Goal: Task Accomplishment & Management: Use online tool/utility

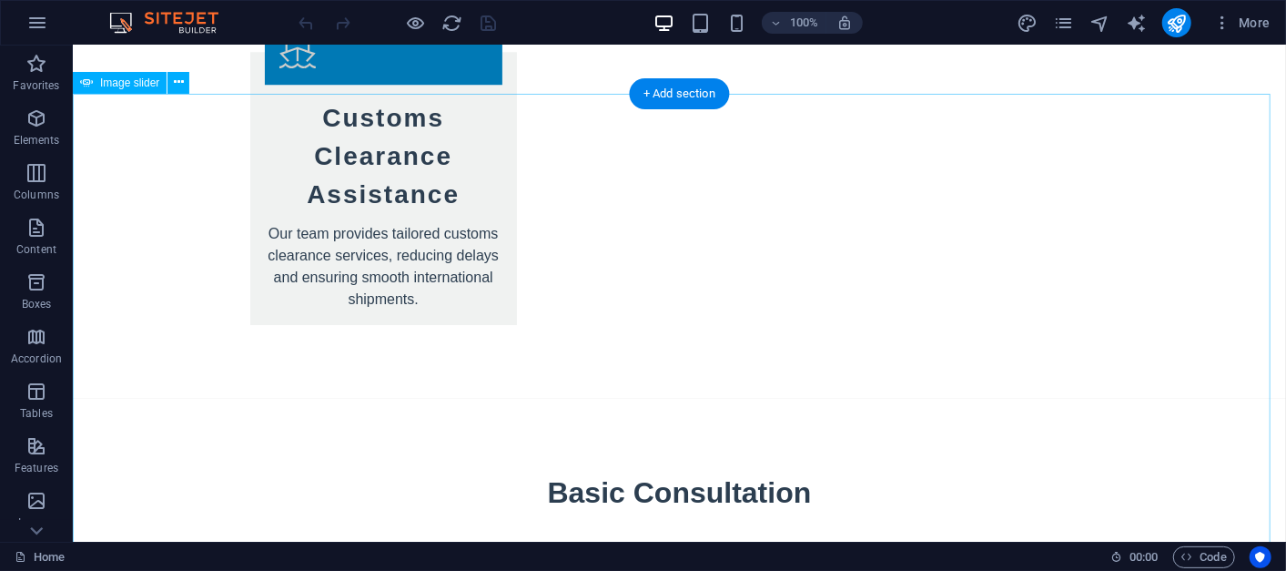
scroll to position [6773, 0]
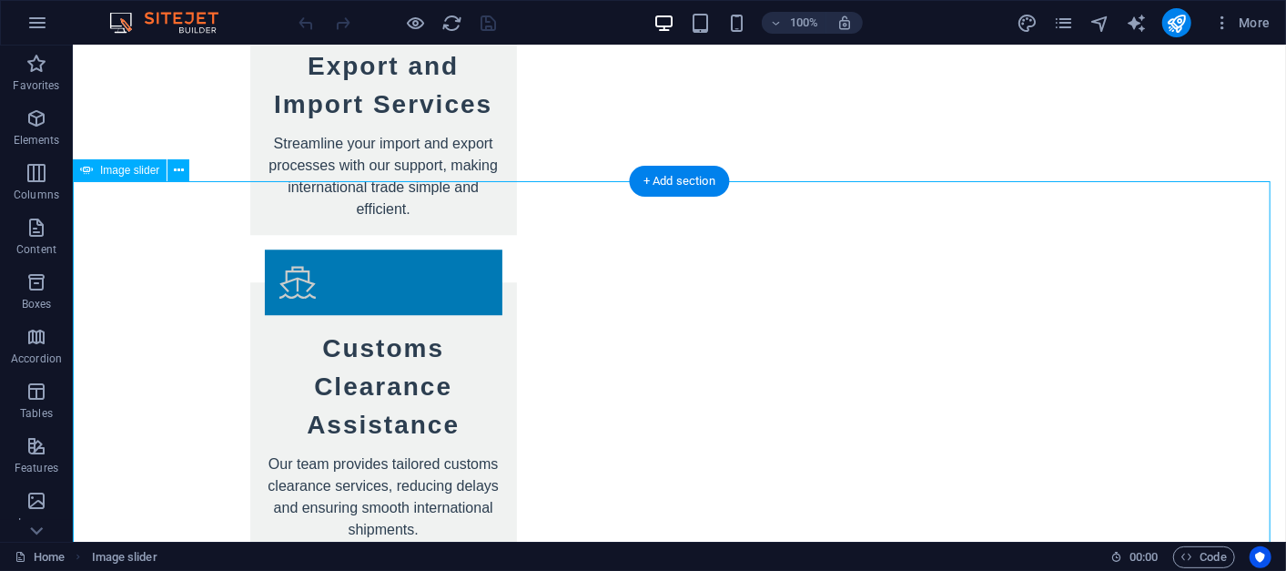
scroll to position [6550, 0]
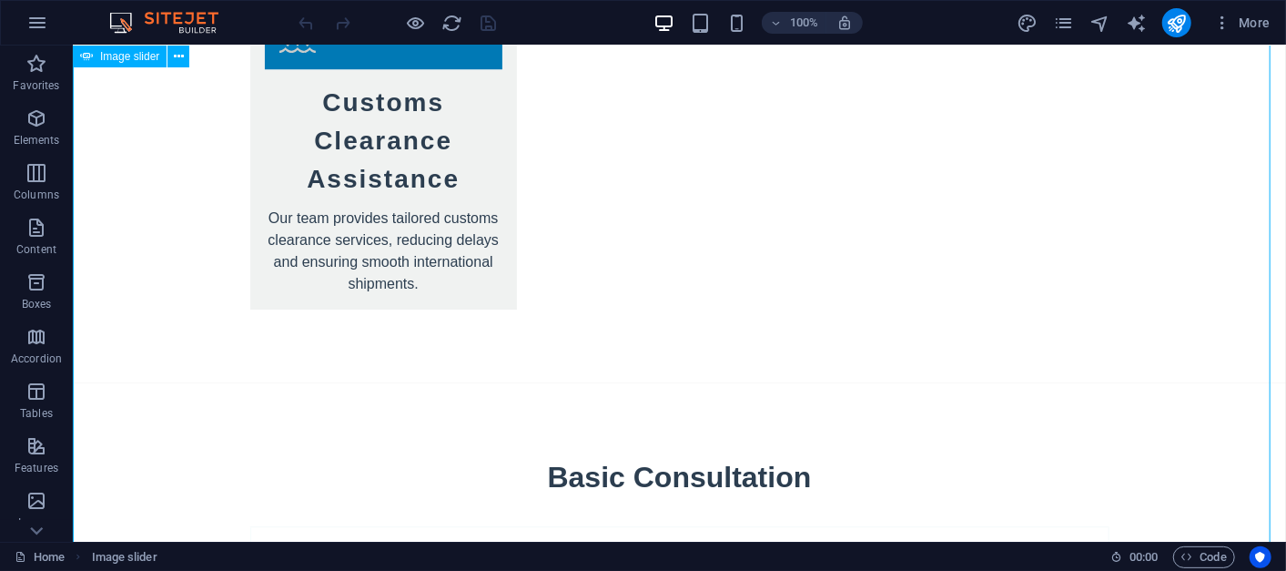
scroll to position [6874, 0]
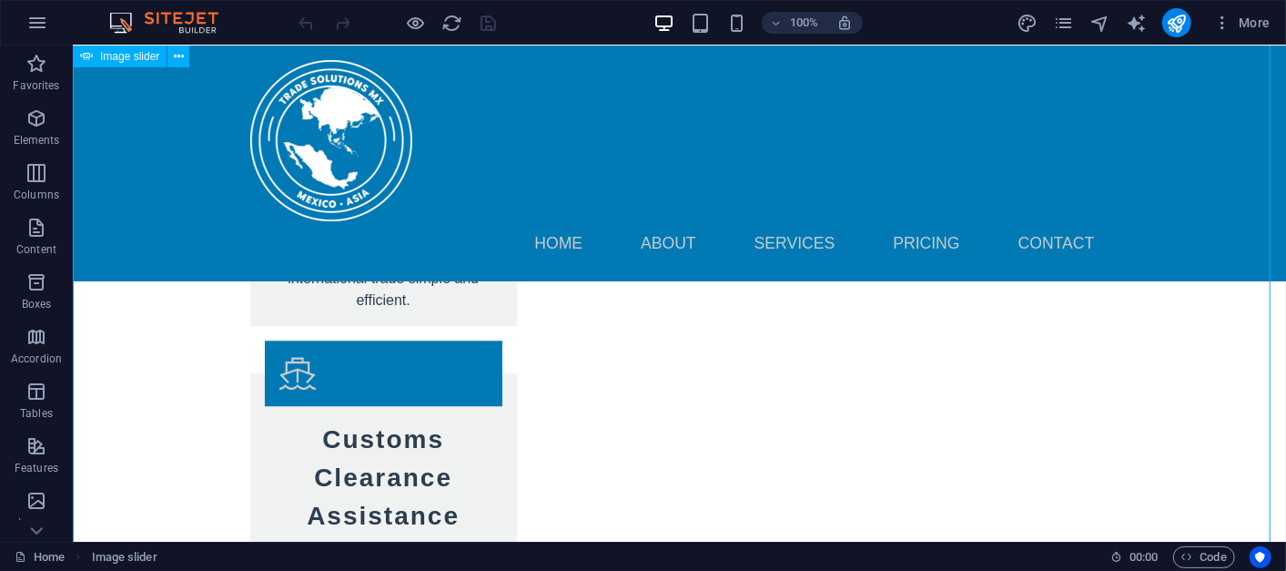
scroll to position [6369, 0]
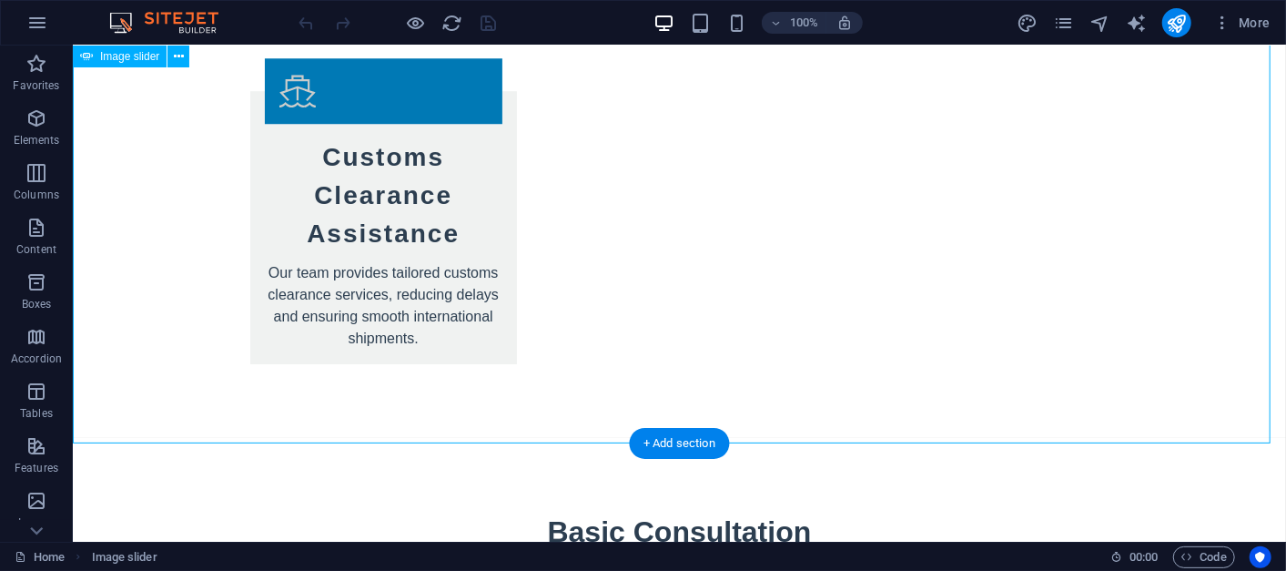
scroll to position [6773, 0]
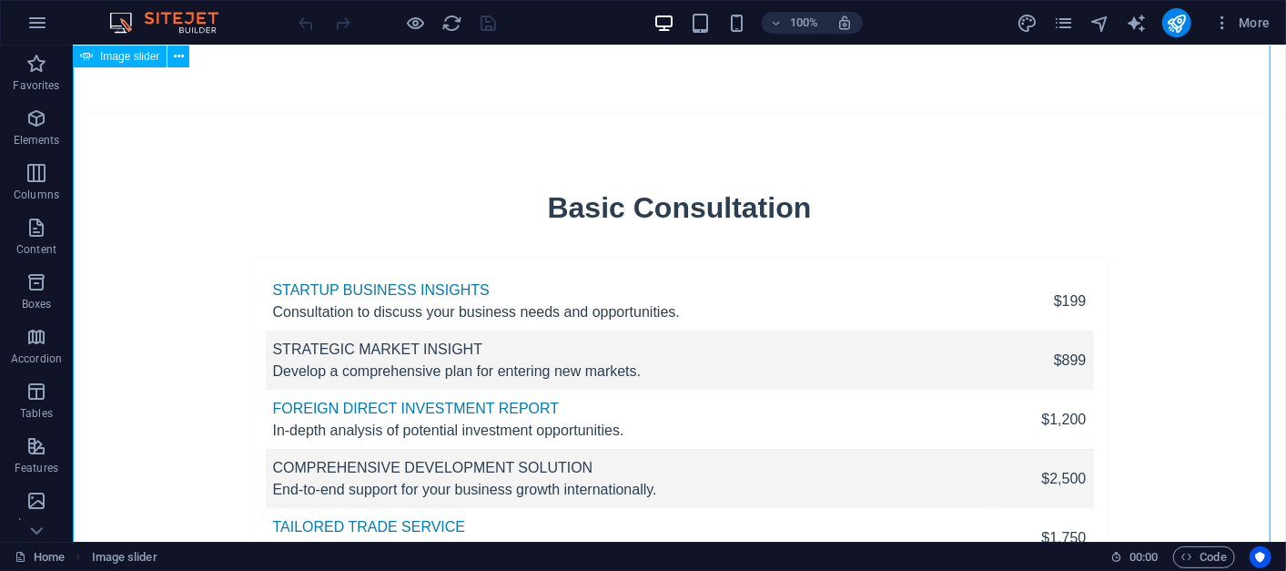
scroll to position [7177, 0]
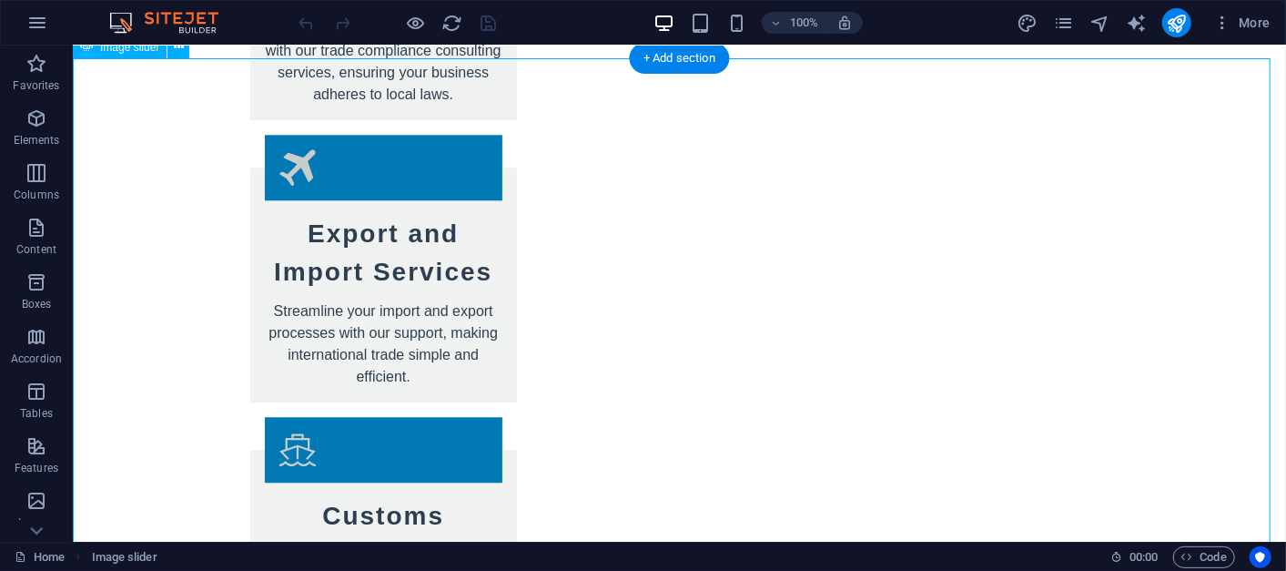
scroll to position [6874, 0]
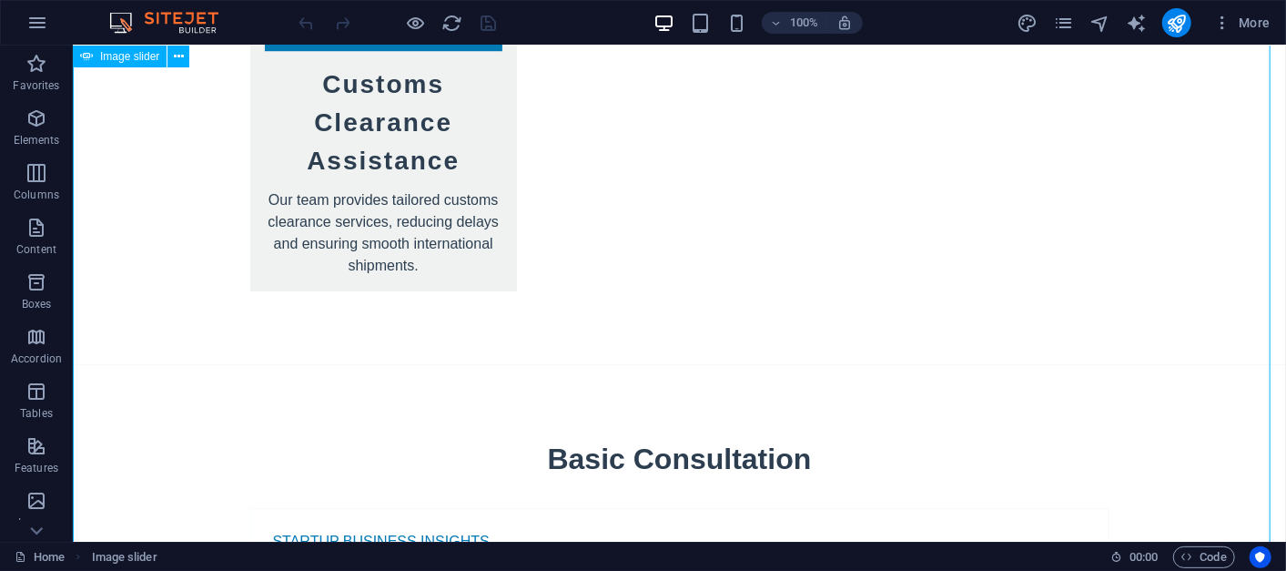
scroll to position [6975, 0]
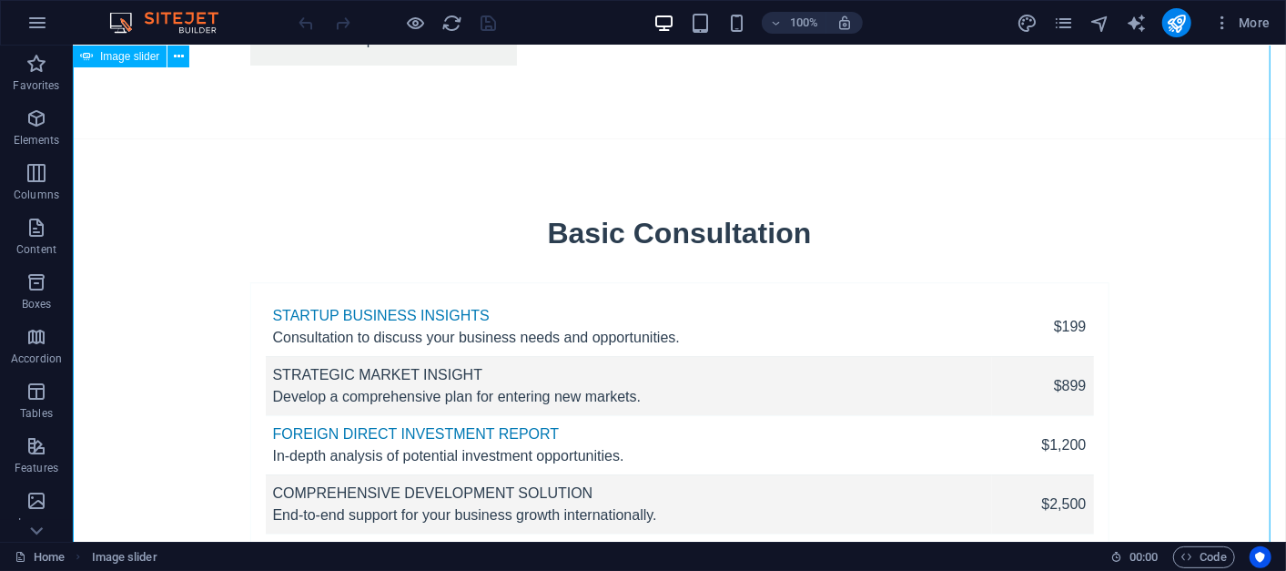
scroll to position [7177, 0]
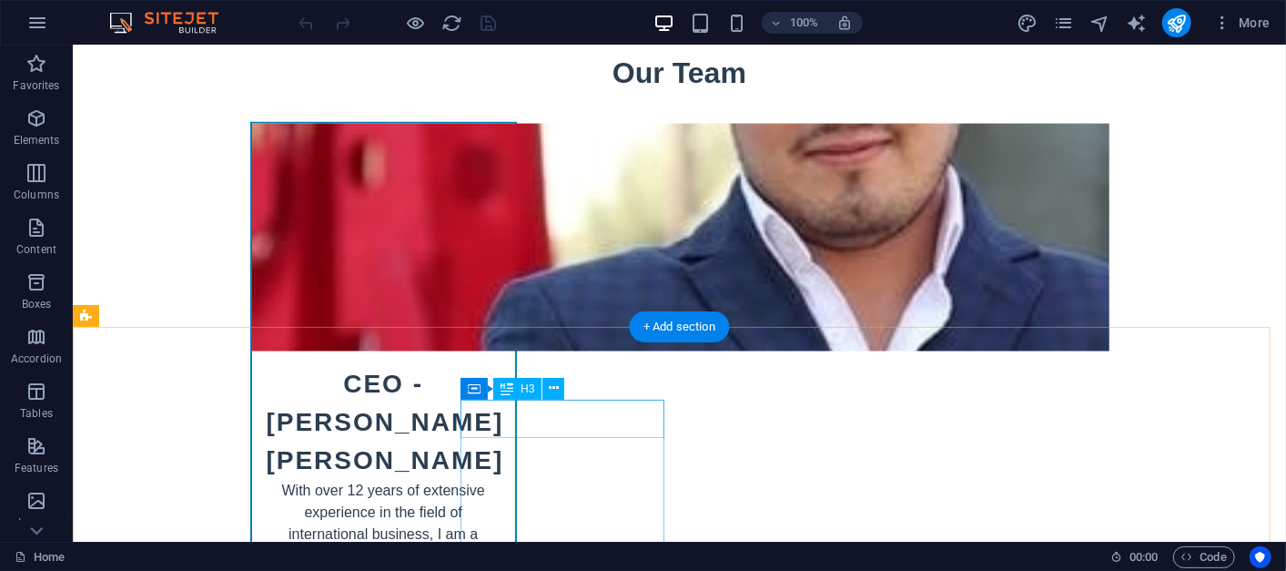
scroll to position [9578, 0]
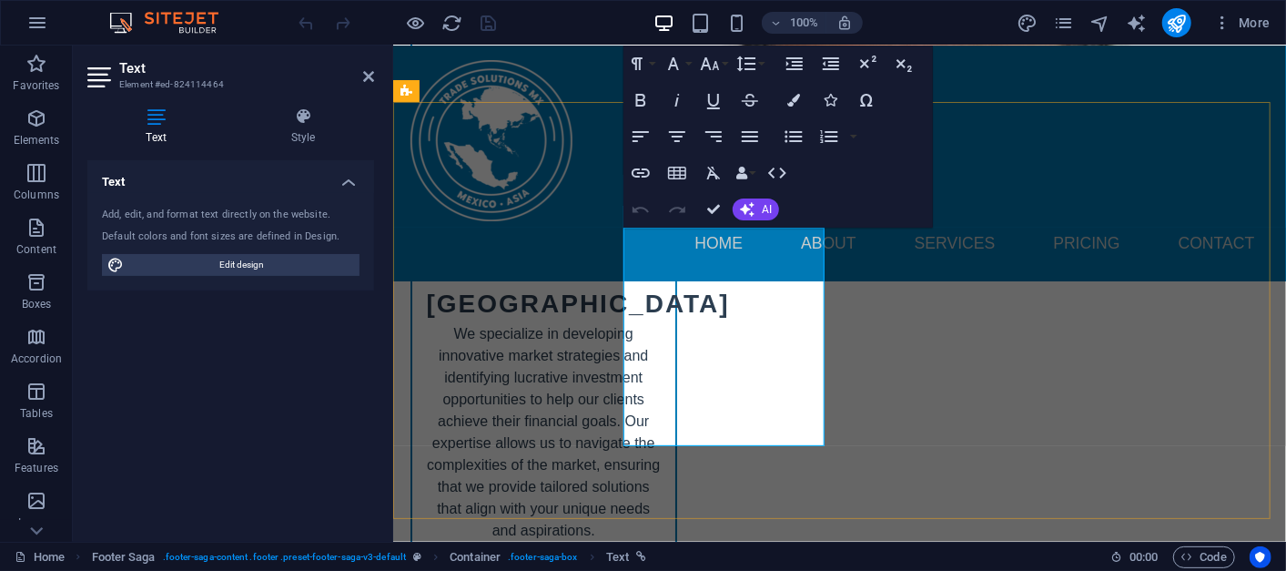
scroll to position [9422, 0]
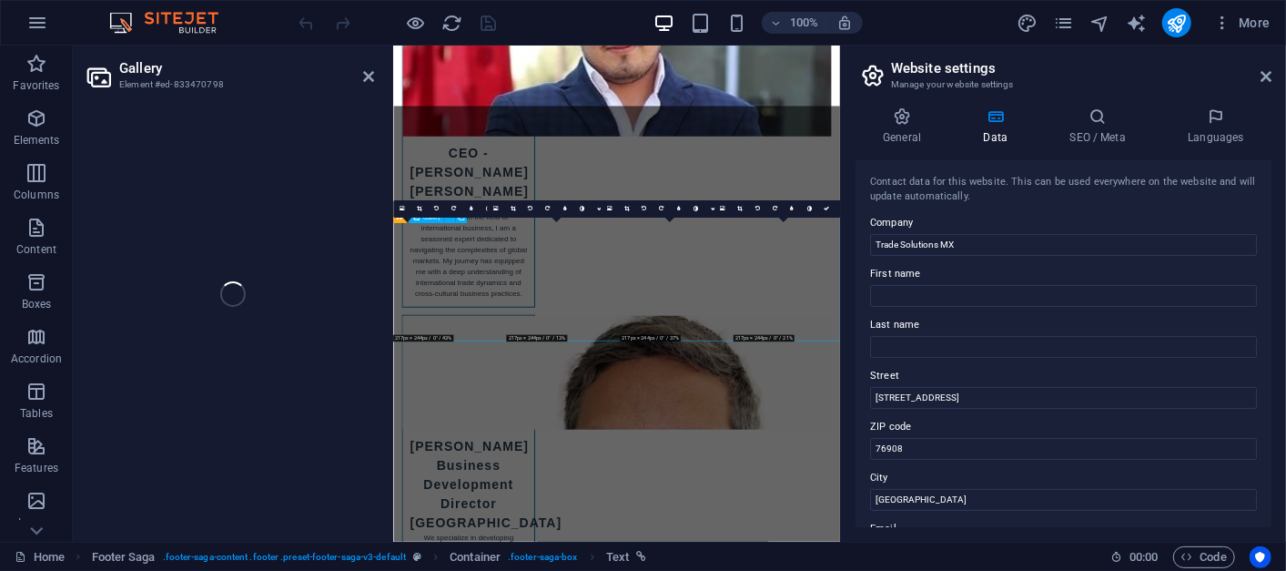
select select "px"
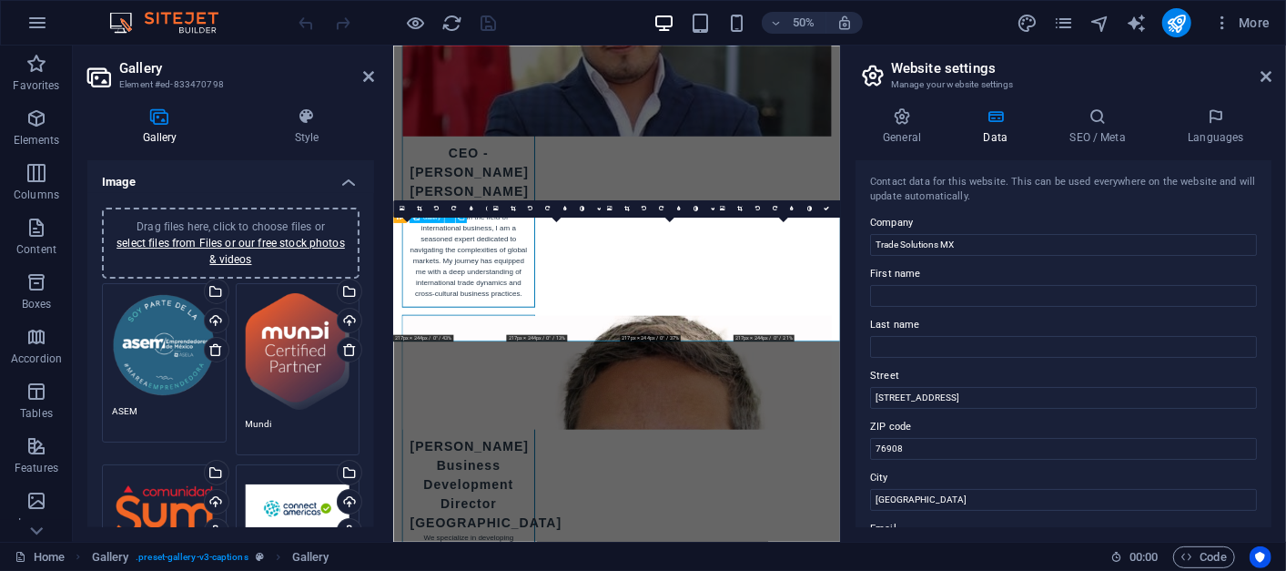
scroll to position [9402, 0]
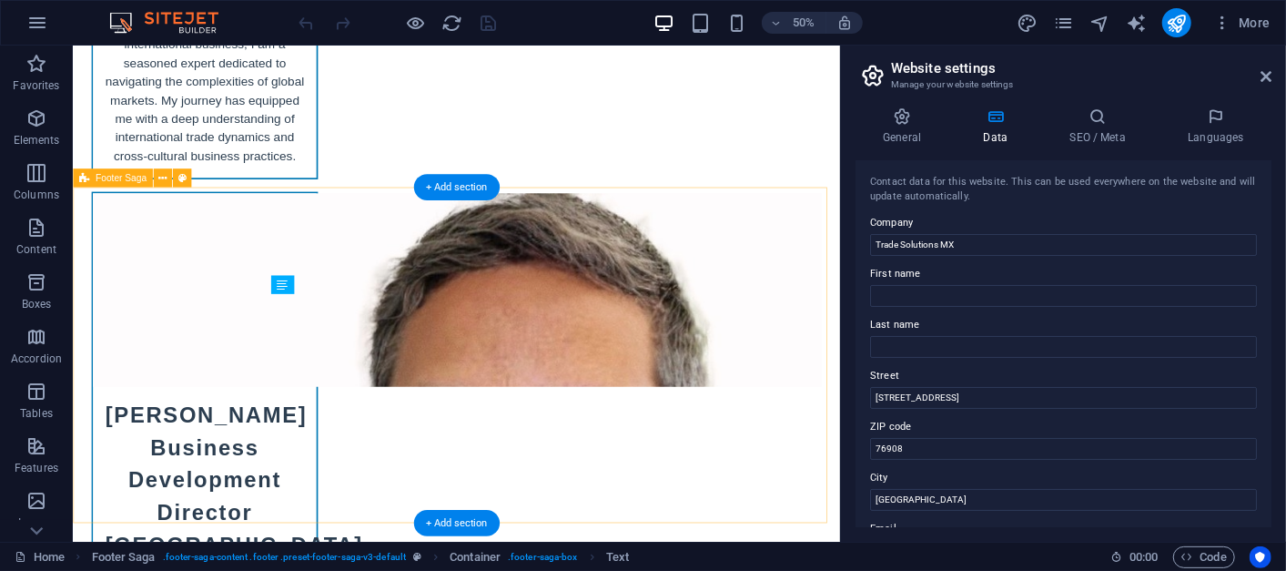
scroll to position [9345, 0]
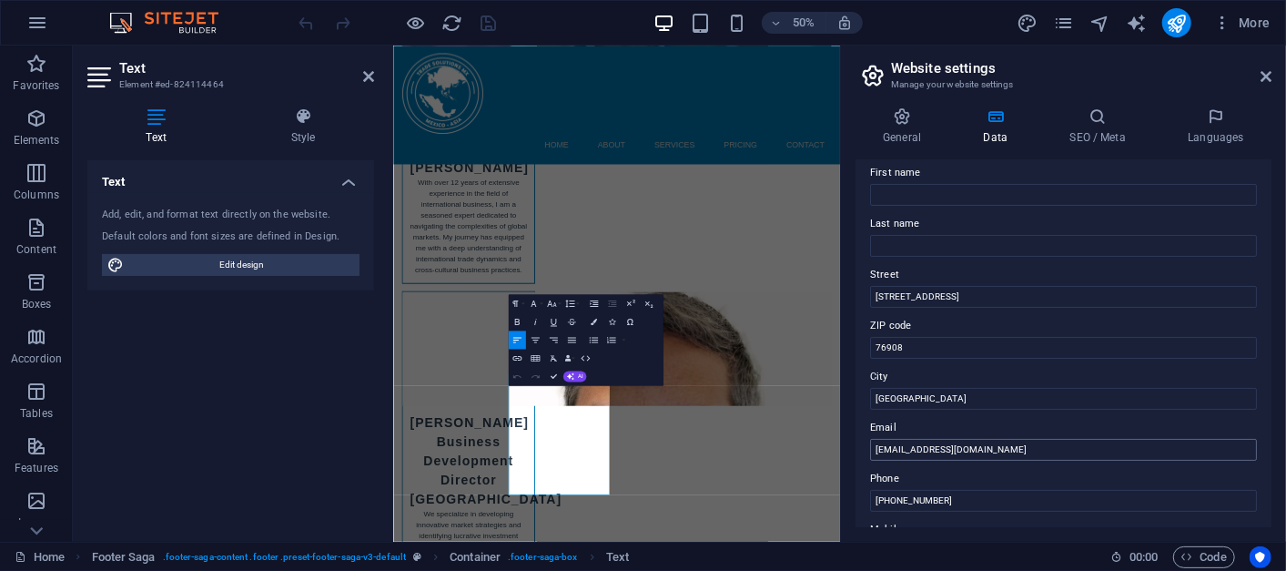
scroll to position [202, 0]
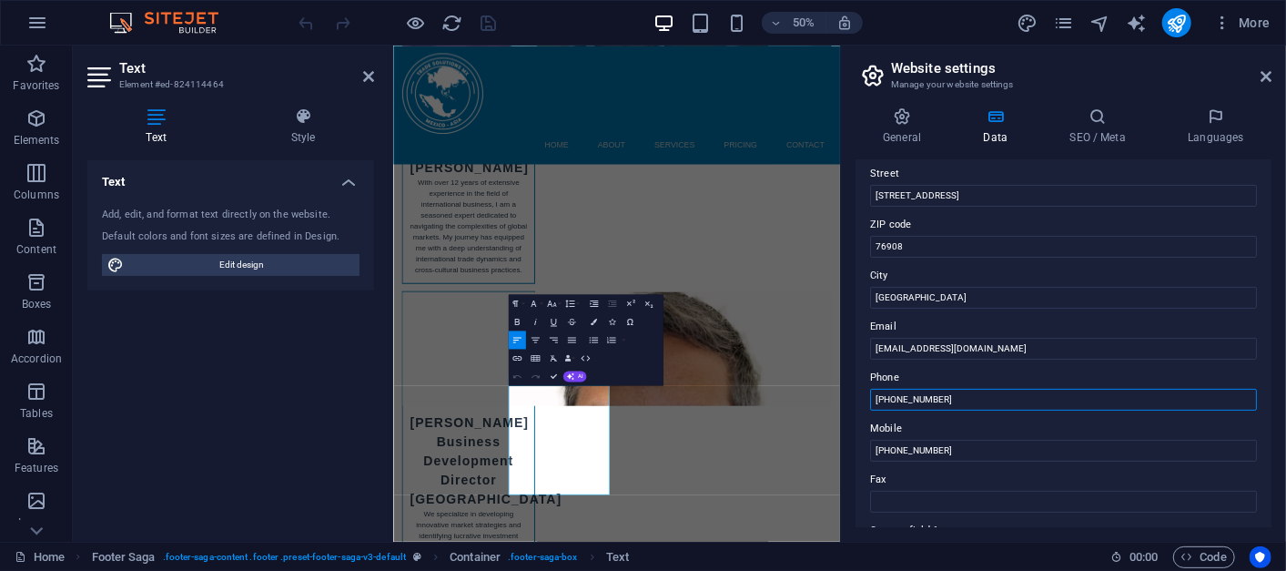
click at [956, 400] on input "[PHONE_NUMBER]" at bounding box center [1063, 400] width 387 height 22
click at [495, 25] on icon "save" at bounding box center [489, 23] width 21 height 21
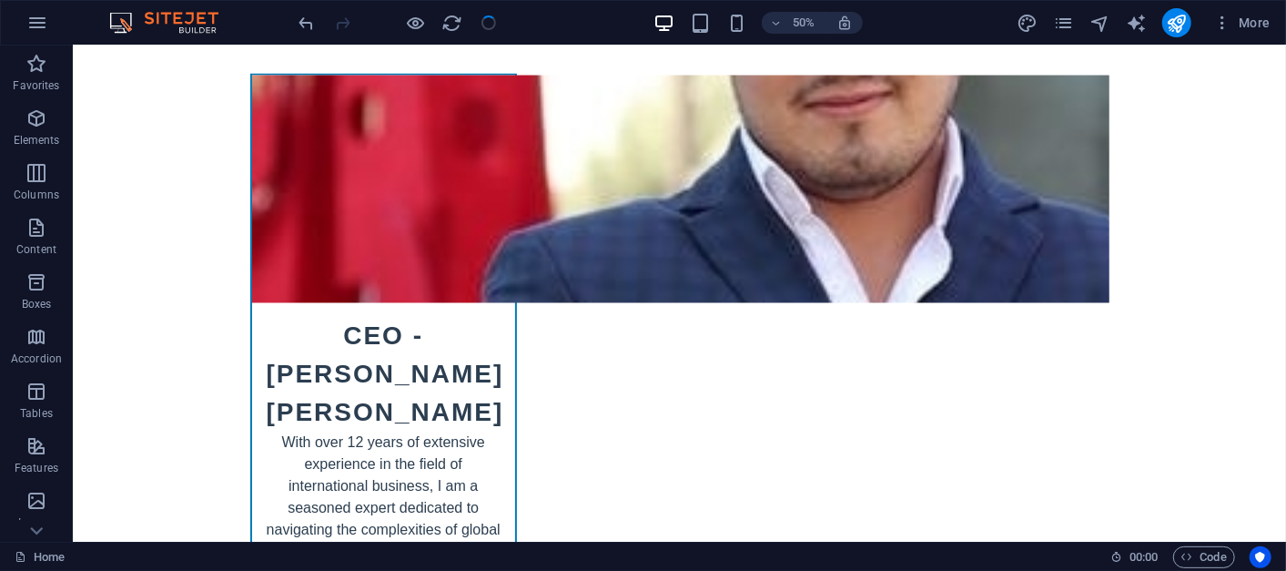
scroll to position [9425, 0]
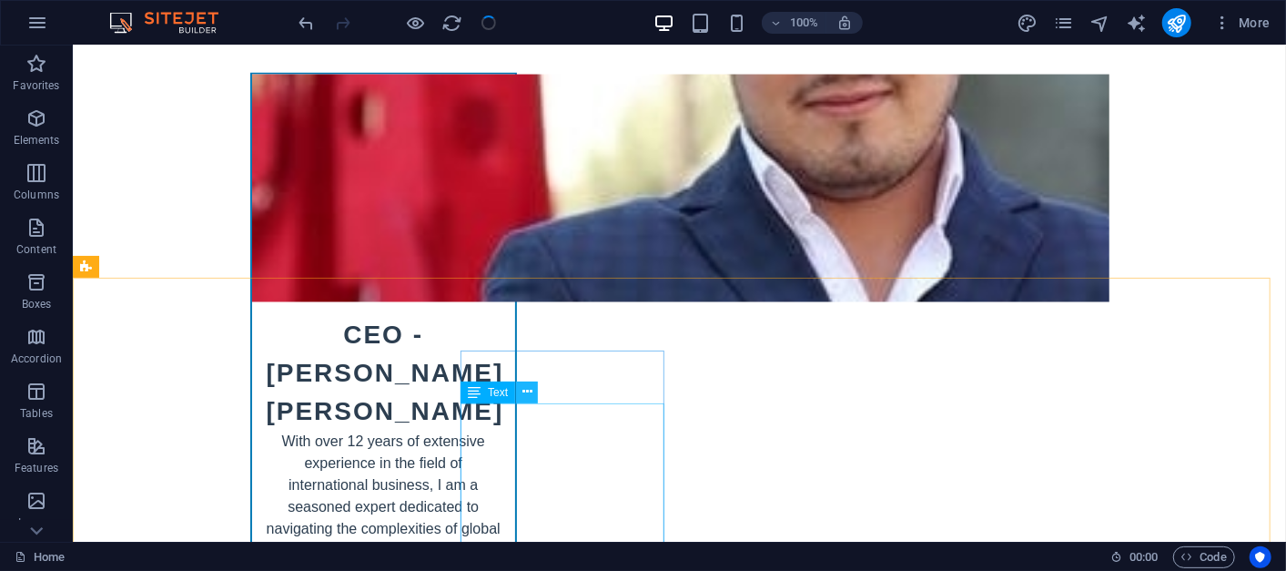
click at [518, 393] on button at bounding box center [527, 392] width 22 height 22
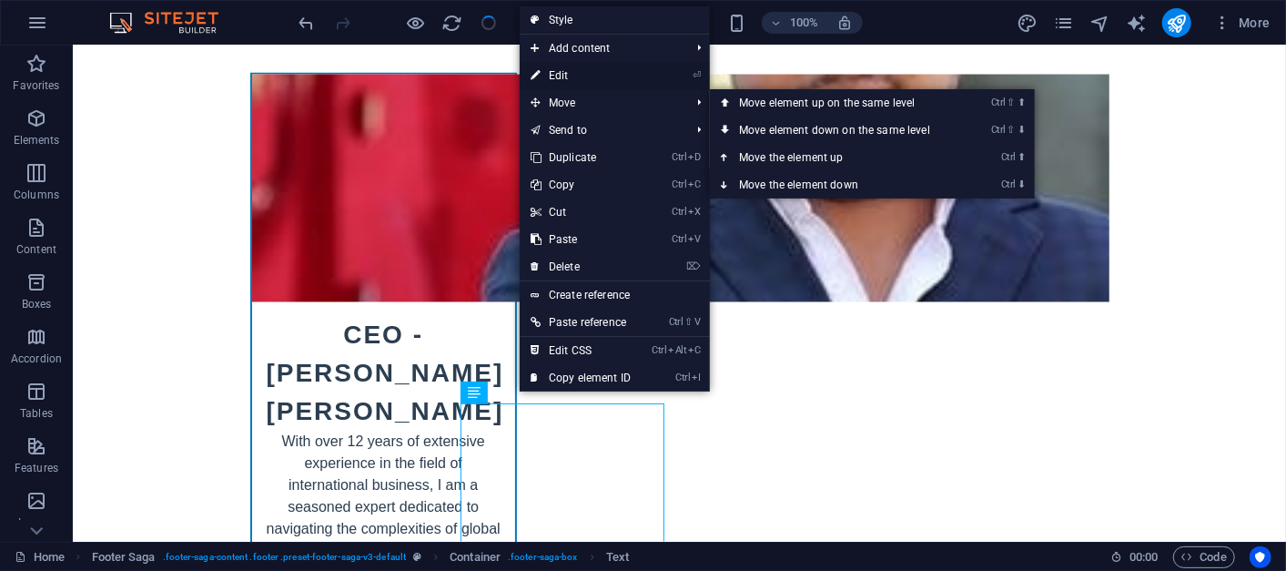
click at [551, 70] on link "⏎ Edit" at bounding box center [581, 75] width 122 height 27
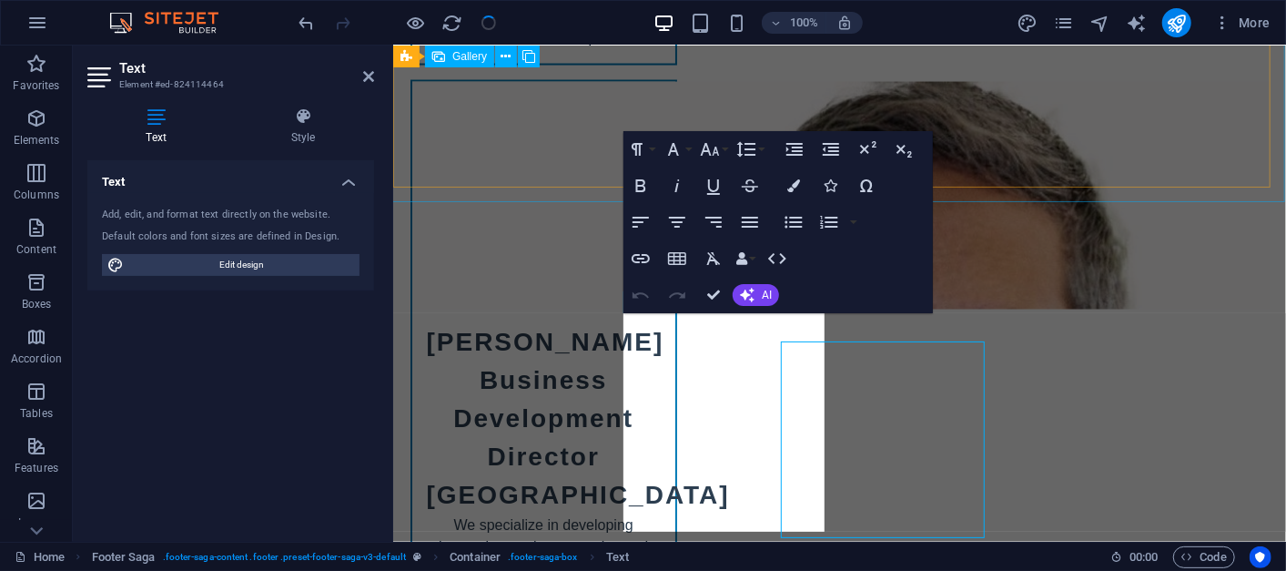
scroll to position [9337, 0]
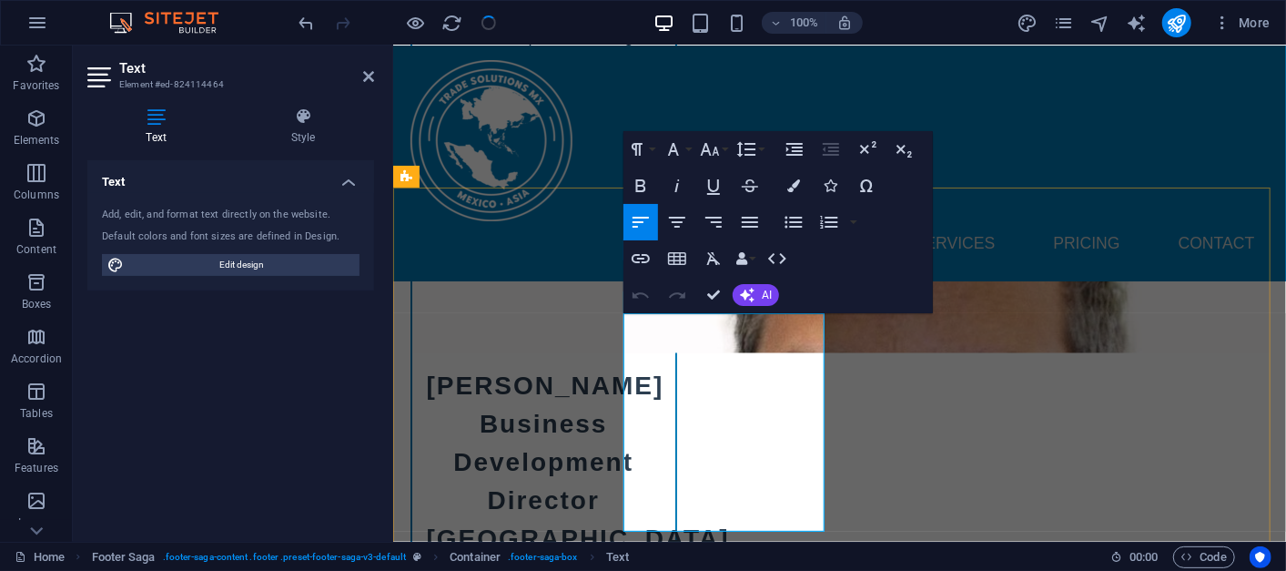
drag, startPoint x: 670, startPoint y: 395, endPoint x: 628, endPoint y: 397, distance: 41.9
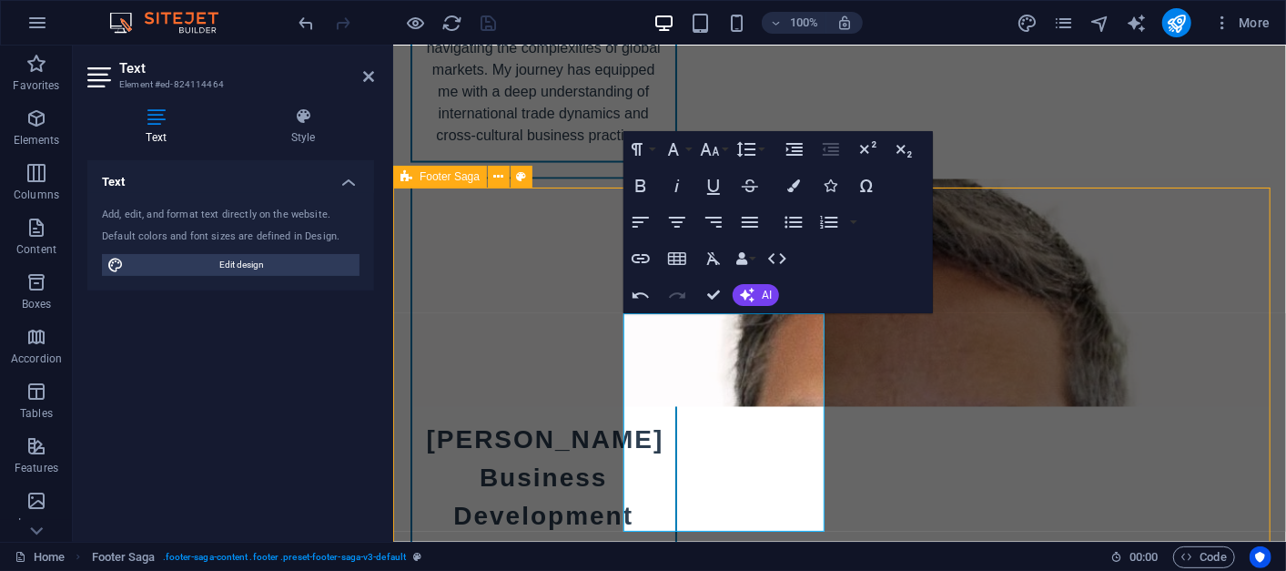
scroll to position [9424, 0]
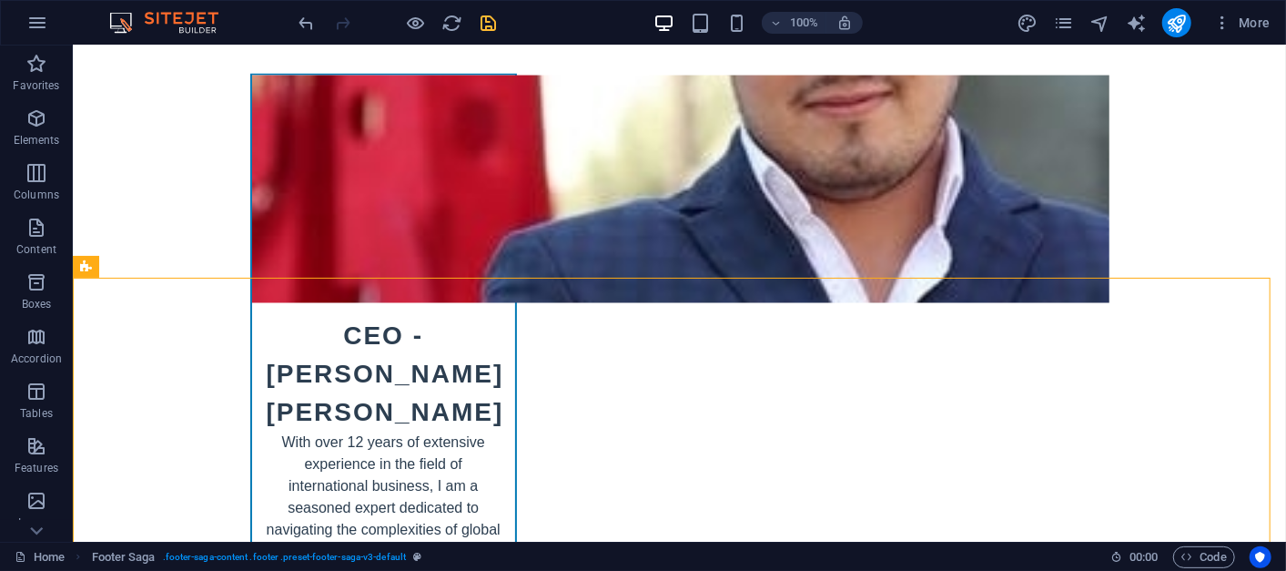
click at [474, 18] on div at bounding box center [398, 22] width 204 height 29
click at [492, 19] on icon "save" at bounding box center [489, 23] width 21 height 21
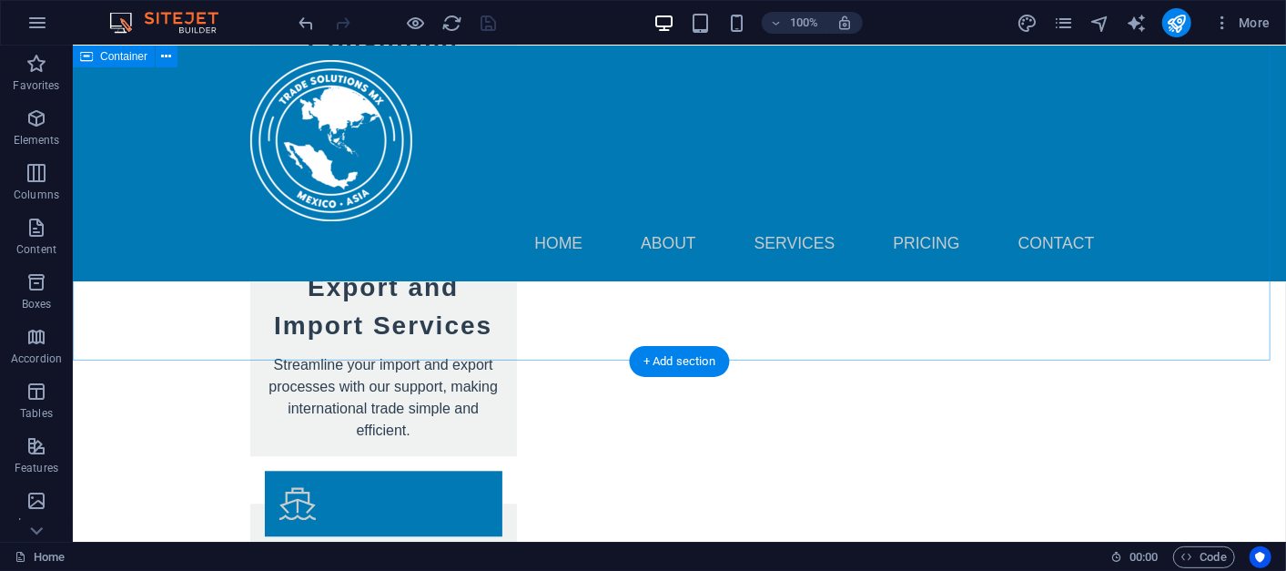
scroll to position [6039, 0]
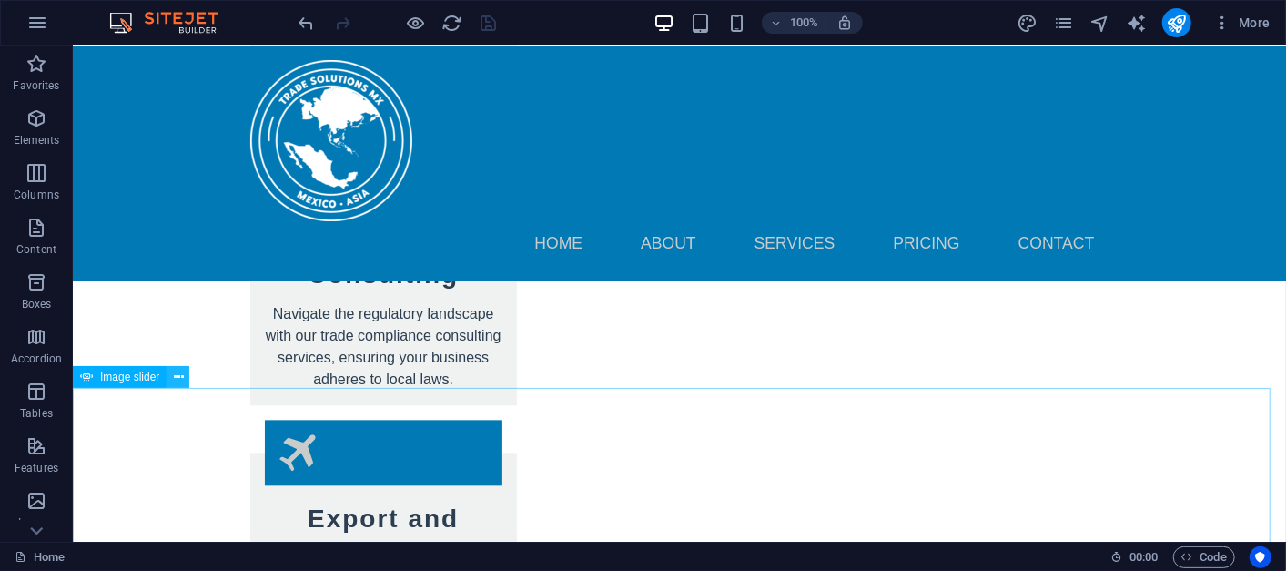
click at [182, 382] on icon at bounding box center [179, 377] width 10 height 19
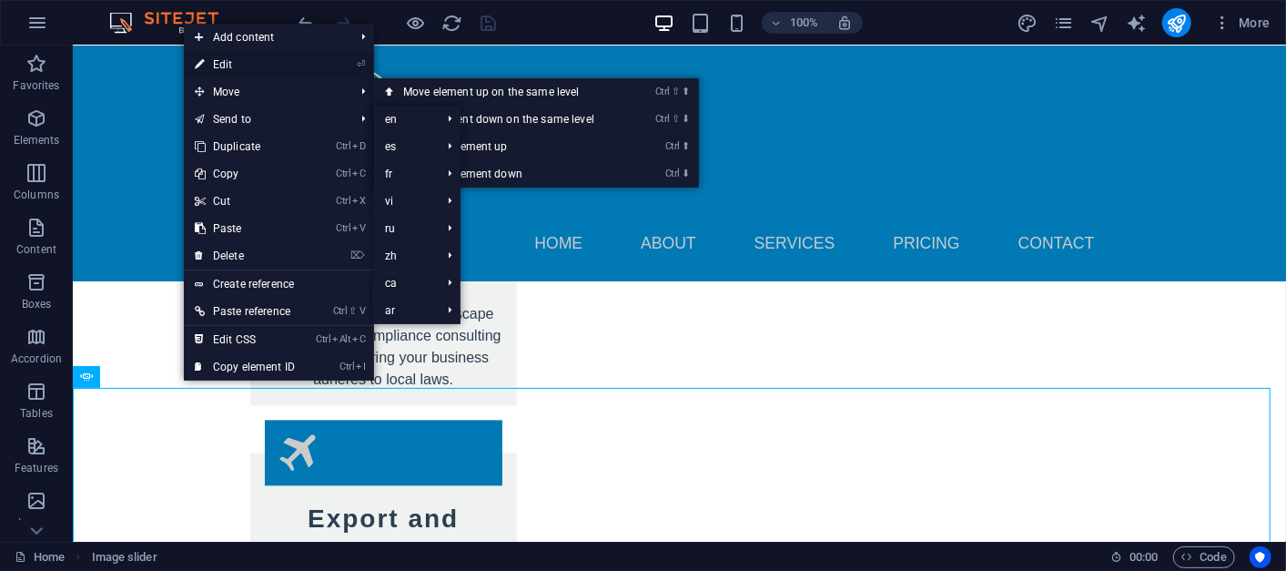
click at [226, 70] on link "⏎ Edit" at bounding box center [245, 64] width 122 height 27
select select "px"
select select "ms"
select select "s"
select select "progressive"
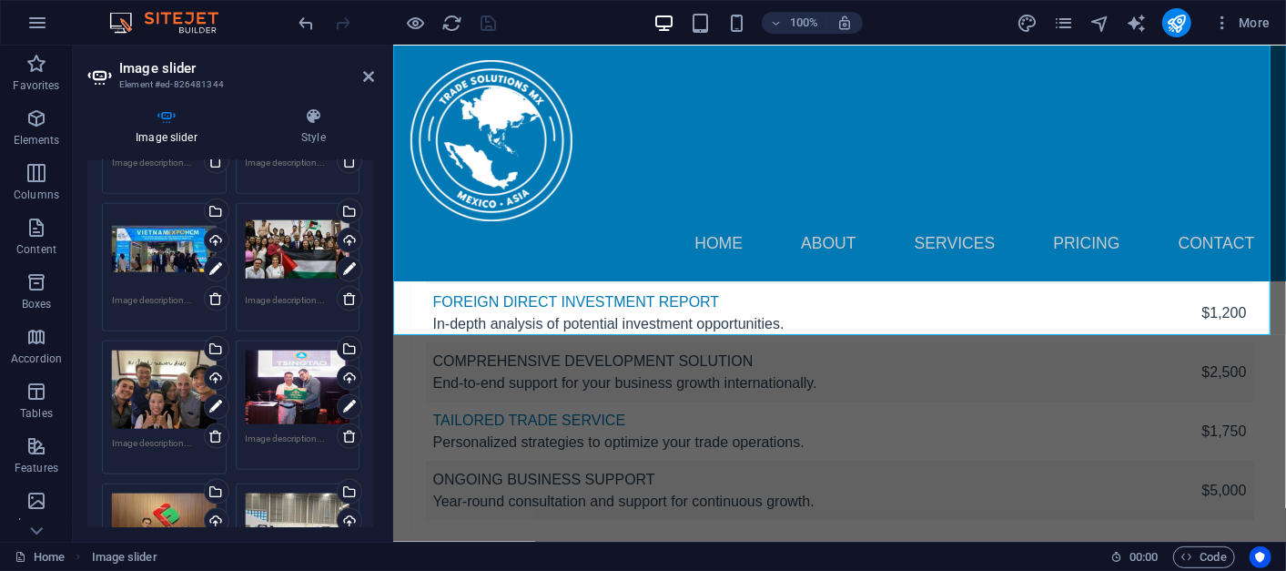
scroll to position [1024, 0]
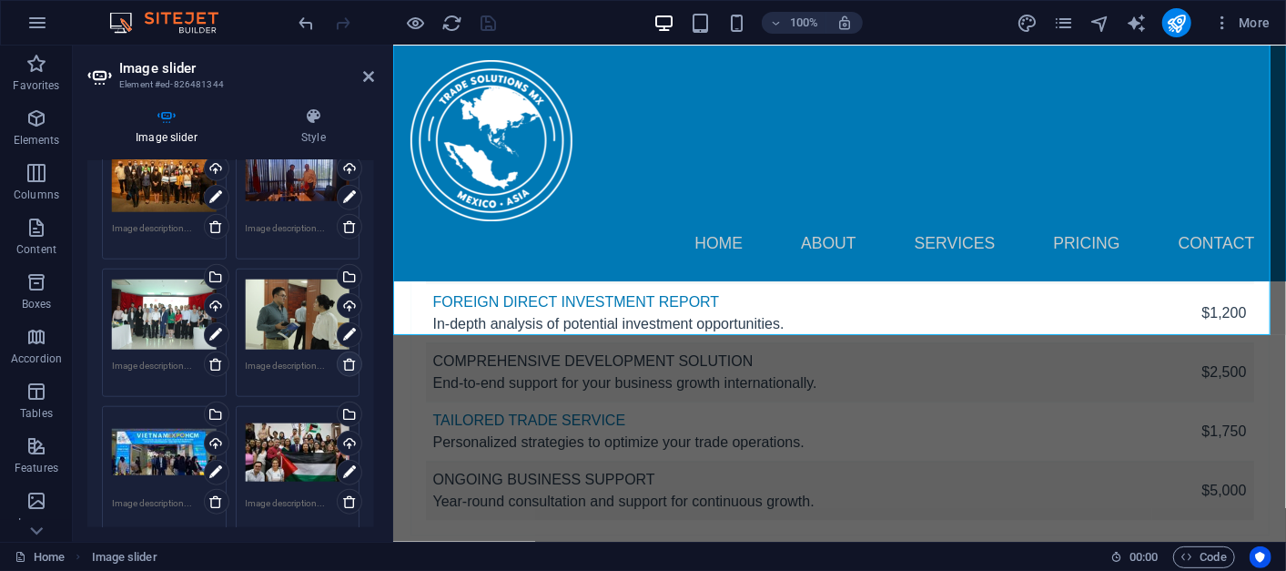
click at [348, 357] on icon at bounding box center [349, 364] width 15 height 15
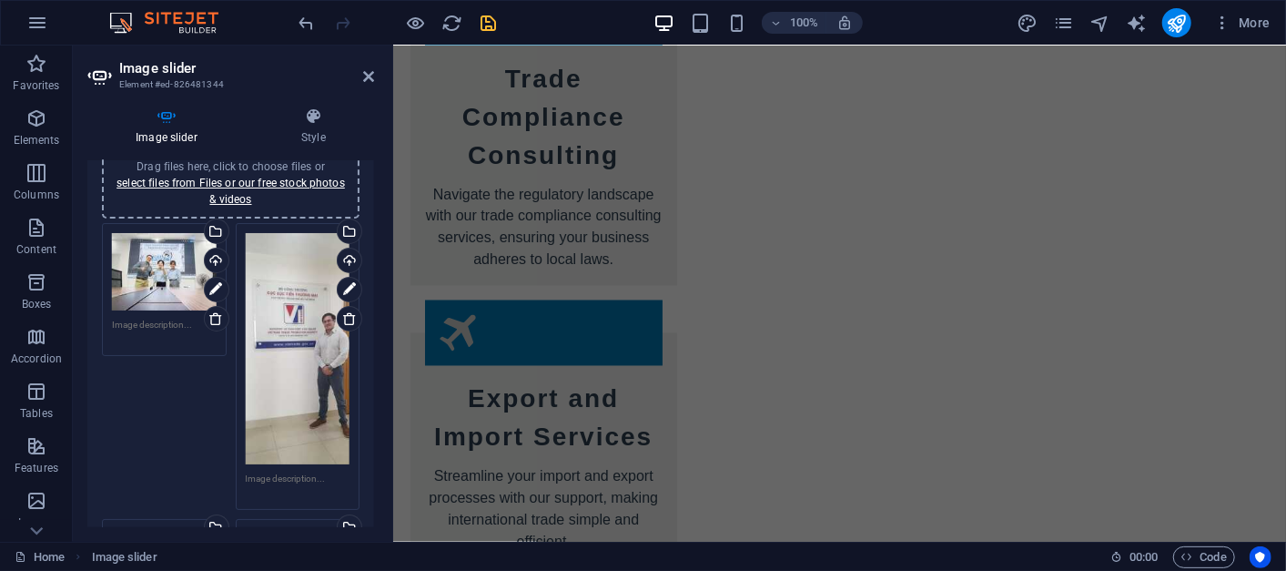
scroll to position [0, 0]
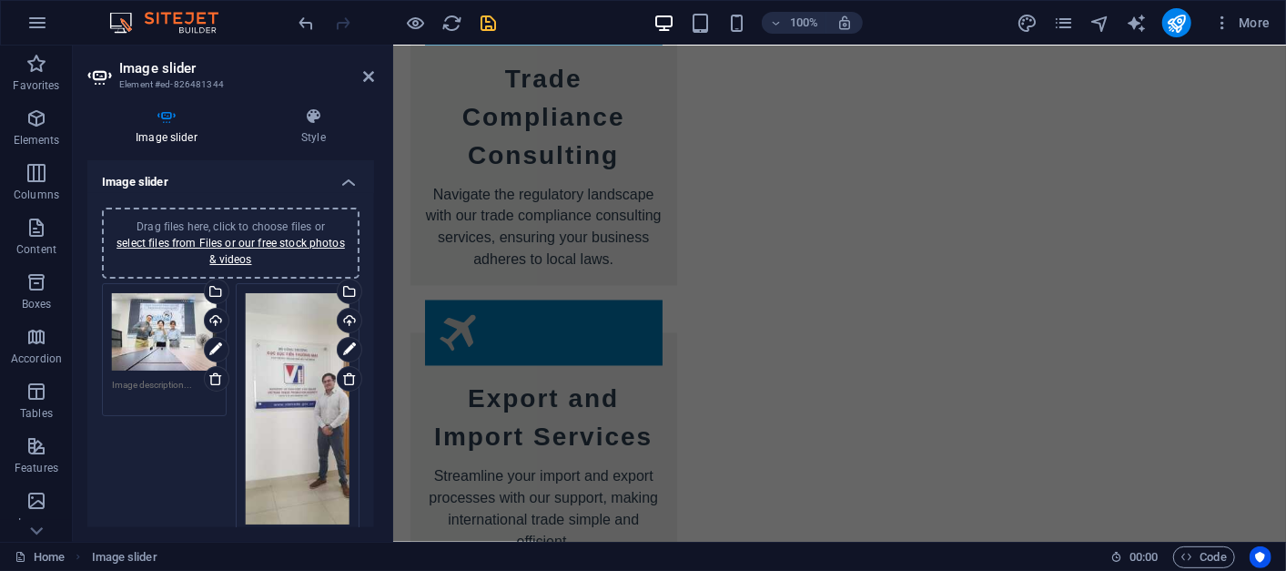
click at [473, 22] on div at bounding box center [398, 22] width 204 height 29
click at [492, 22] on icon "save" at bounding box center [489, 23] width 21 height 21
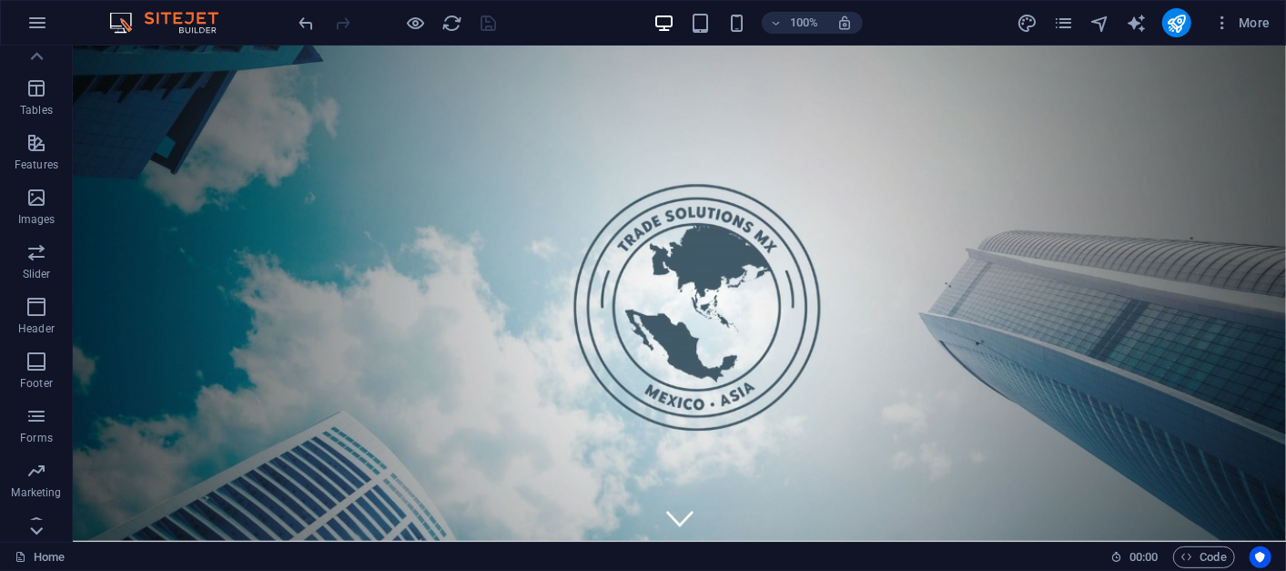
click at [38, 69] on icon at bounding box center [36, 56] width 25 height 25
click at [47, 500] on span "Collections" at bounding box center [36, 517] width 73 height 44
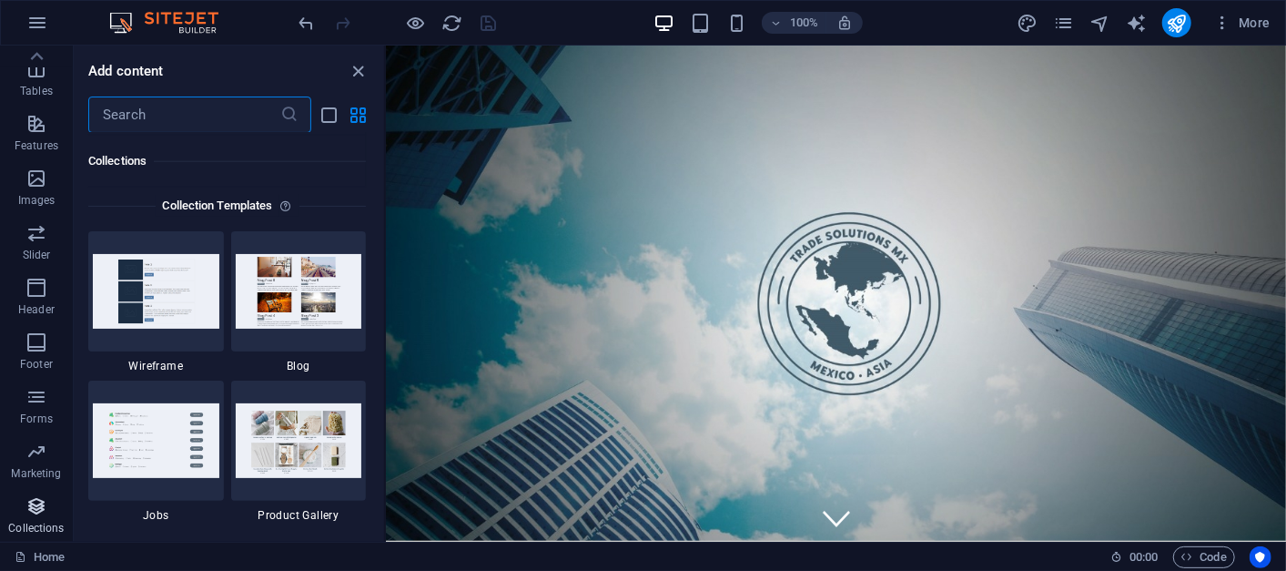
scroll to position [16654, 0]
click at [23, 15] on button "button" at bounding box center [37, 23] width 44 height 44
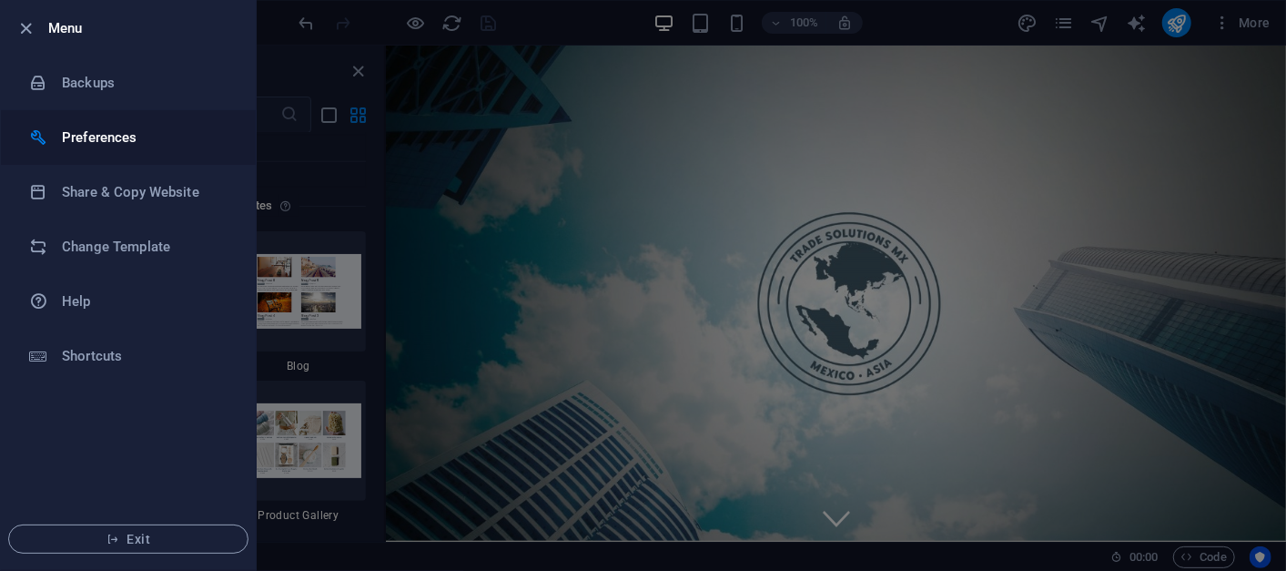
click at [109, 127] on h6 "Preferences" at bounding box center [146, 137] width 168 height 22
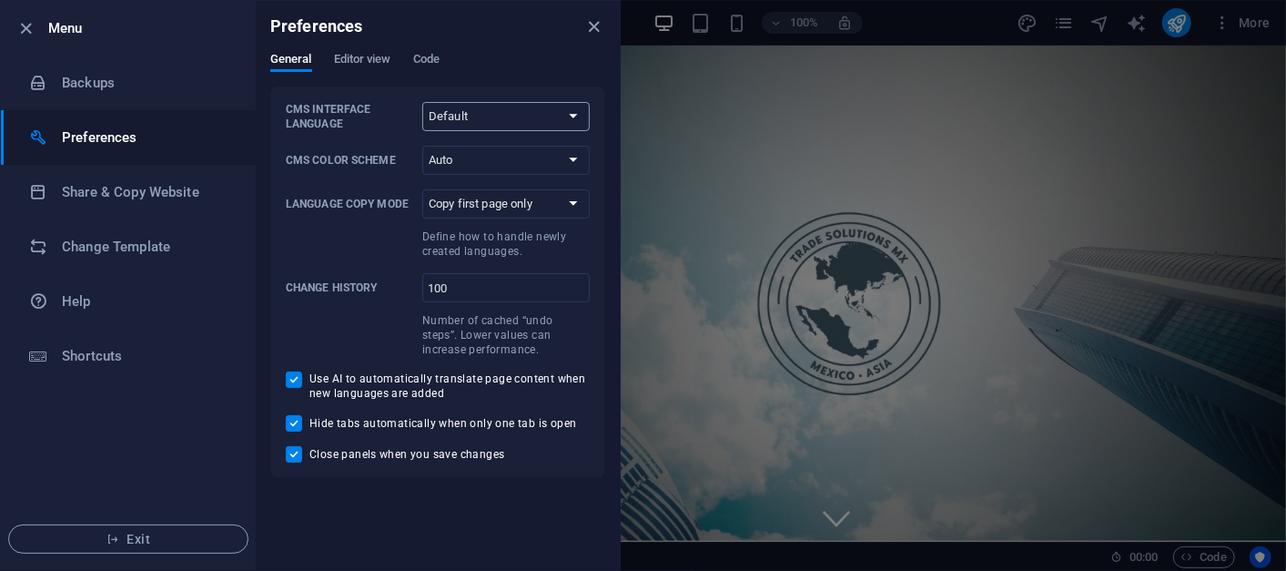
click at [494, 117] on select "Default Deutsch English Español Français Magyar Italiano Nederlands Polski Port…" at bounding box center [505, 116] width 167 height 29
click at [129, 357] on h6 "Shortcuts" at bounding box center [146, 356] width 168 height 22
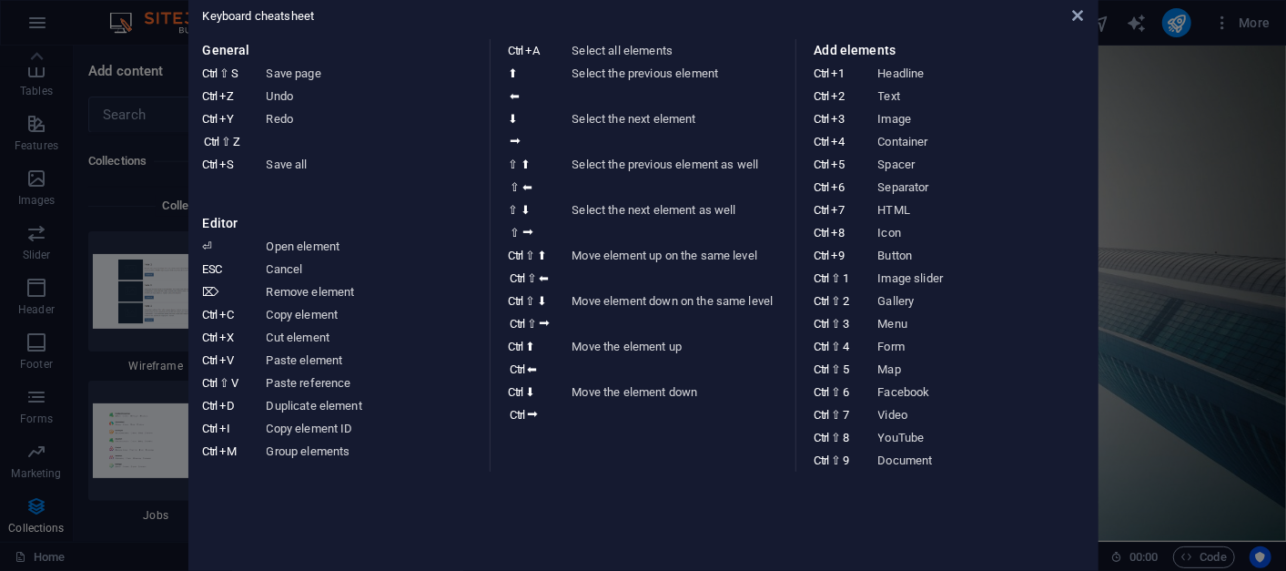
click at [85, 71] on aside "Keyboard cheatsheet General Ctrl ⇧ S Save page Ctrl Z Undo Ctrl Y Ctrl ⇧ Z Redo…" at bounding box center [643, 285] width 1286 height 571
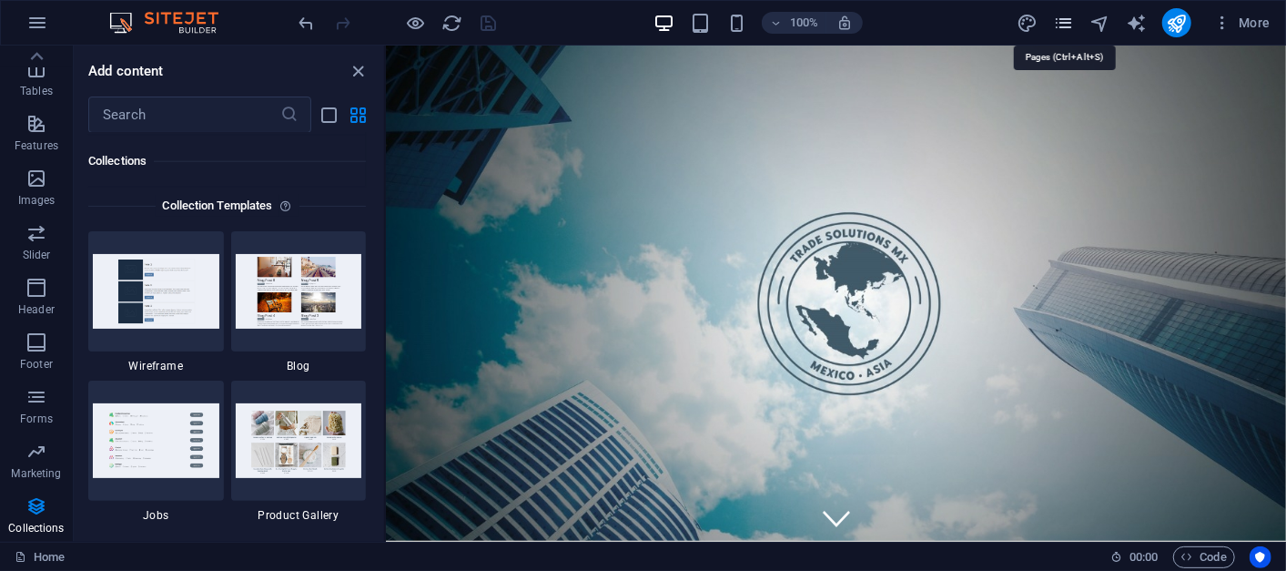
click at [1066, 26] on icon "pages" at bounding box center [1063, 23] width 21 height 21
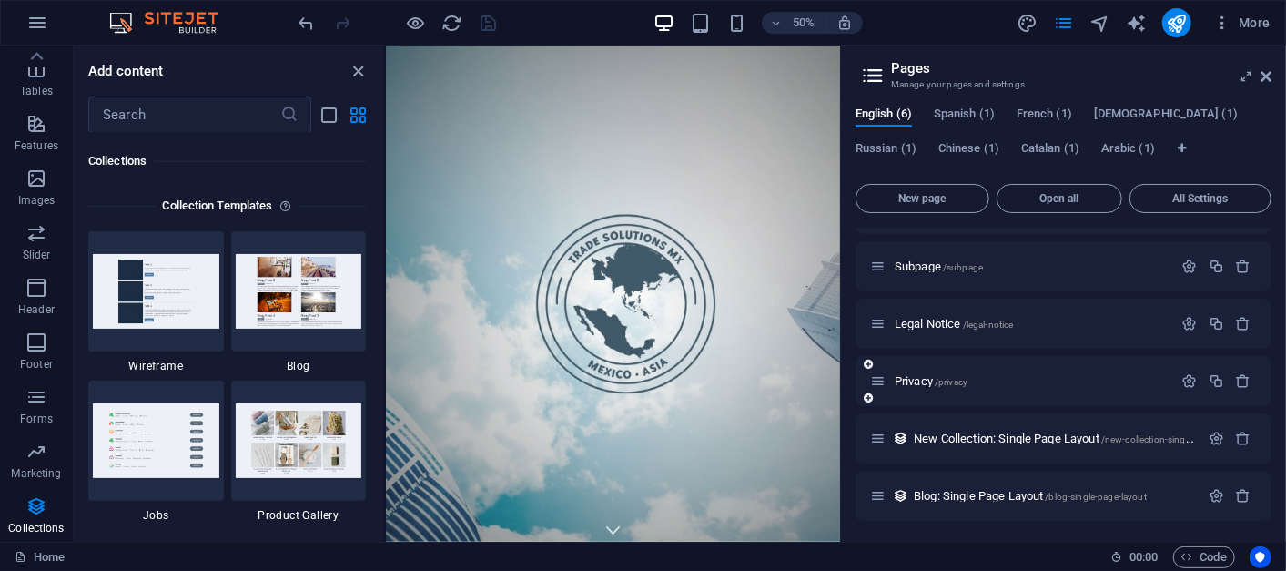
scroll to position [0, 0]
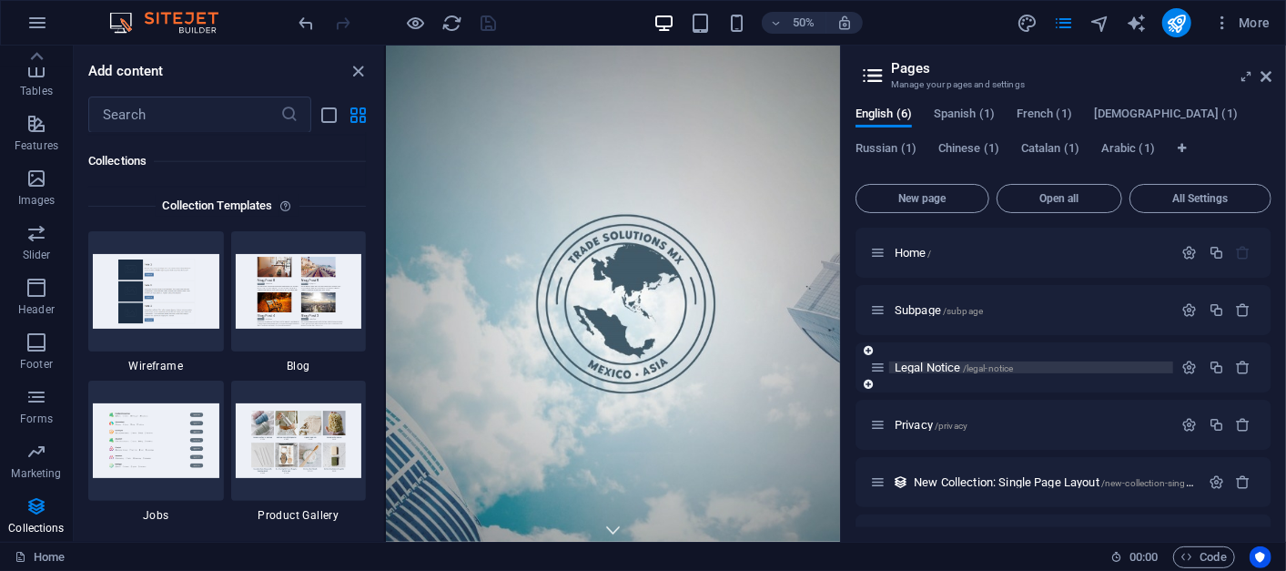
click at [973, 366] on span "/legal-notice" at bounding box center [988, 368] width 51 height 10
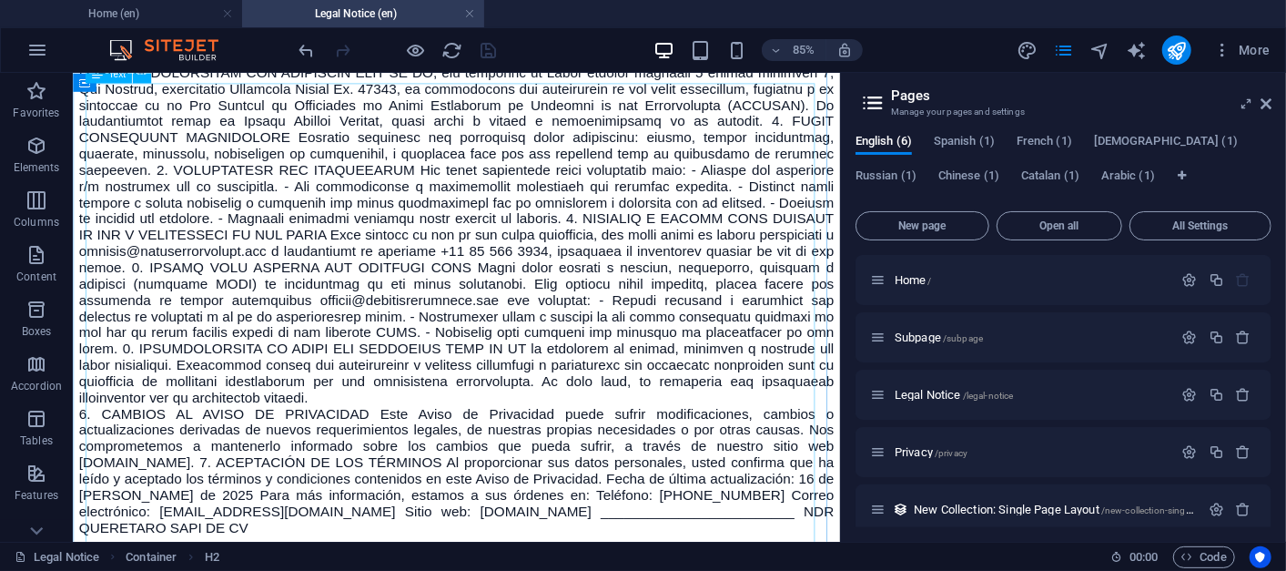
scroll to position [303, 0]
click at [916, 273] on div "6. CAMBIOS AL AVISO DE PRIVACIDAD Este Aviso de Privacidad puede sufrir modific…" at bounding box center [523, 339] width 888 height 554
click at [879, 290] on div "6. CAMBIOS AL AVISO DE PRIVACIDAD Este Aviso de Privacidad puede sufrir modific…" at bounding box center [523, 339] width 888 height 554
click at [886, 296] on div "6. CAMBIOS AL AVISO DE PRIVACIDAD Este Aviso de Privacidad puede sufrir modific…" at bounding box center [523, 339] width 888 height 554
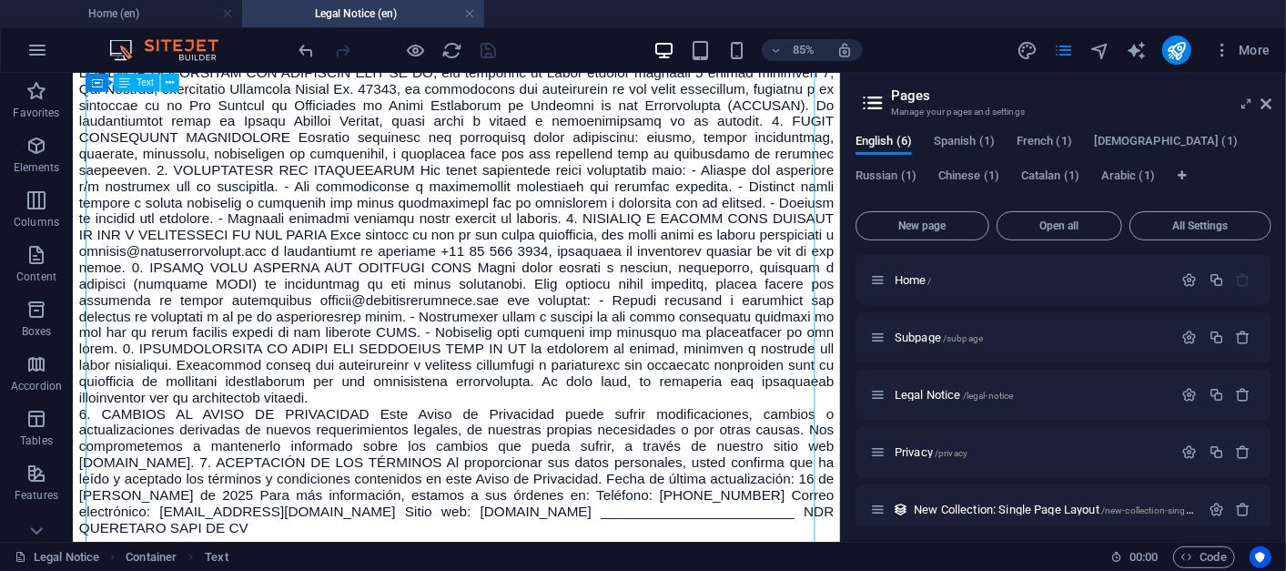
click at [903, 290] on div "6. CAMBIOS AL AVISO DE PRIVACIDAD Este Aviso de Privacidad puede sufrir modific…" at bounding box center [523, 339] width 888 height 554
click at [914, 290] on div "6. CAMBIOS AL AVISO DE PRIVACIDAD Este Aviso de Privacidad puede sufrir modific…" at bounding box center [523, 339] width 888 height 554
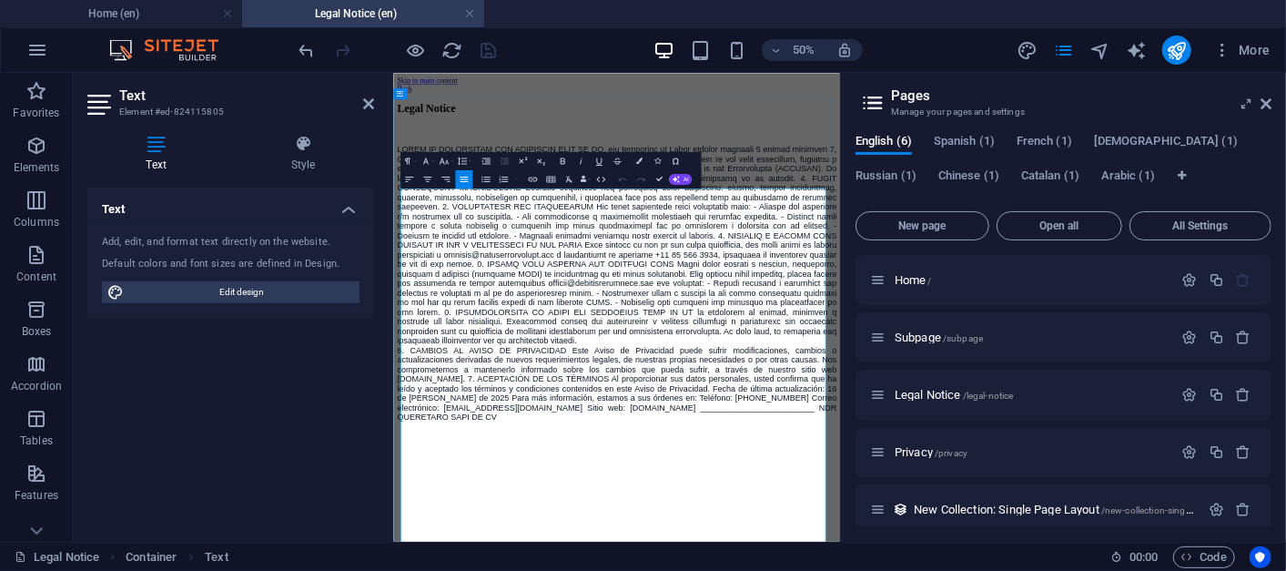
scroll to position [0, 0]
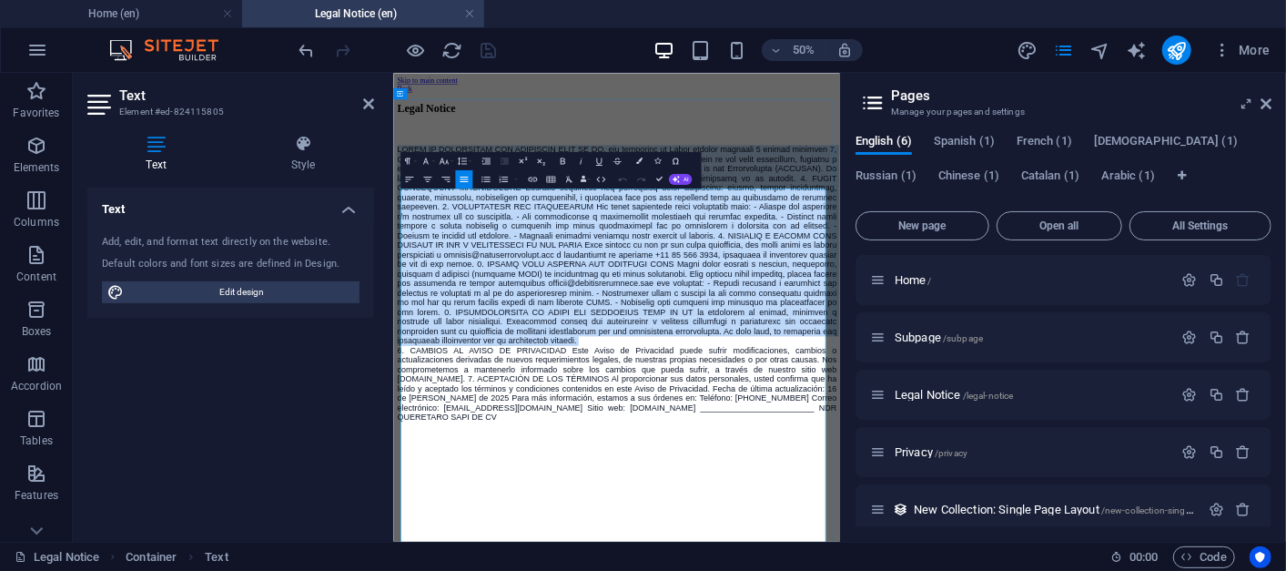
click at [1233, 570] on div at bounding box center [838, 416] width 879 height 401
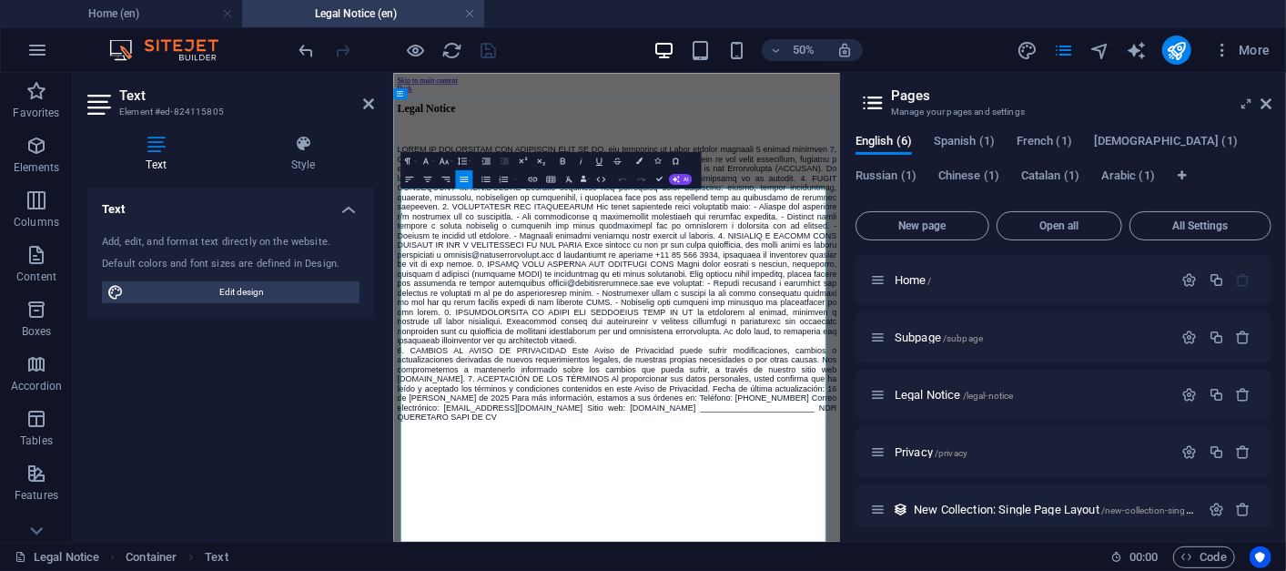
click at [1238, 570] on div at bounding box center [838, 416] width 879 height 401
drag, startPoint x: 1238, startPoint y: 586, endPoint x: 1248, endPoint y: 585, distance: 10.1
click at [1259, 570] on div "Legal Notice 6. CAMBIOS AL AVISO DE PRIVACIDAD Este Aviso de Privacidad puede s…" at bounding box center [838, 450] width 879 height 640
drag, startPoint x: 500, startPoint y: 610, endPoint x: 1239, endPoint y: 579, distance: 739.5
click at [1239, 570] on div at bounding box center [838, 416] width 879 height 401
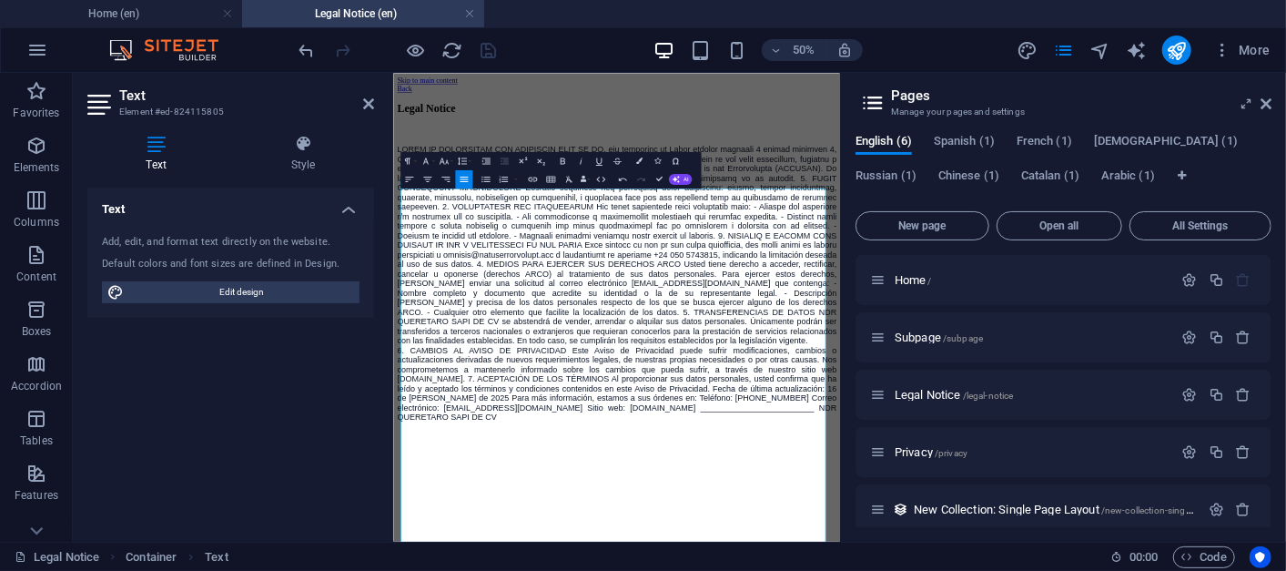
click at [561, 41] on div "50% More" at bounding box center [787, 49] width 982 height 29
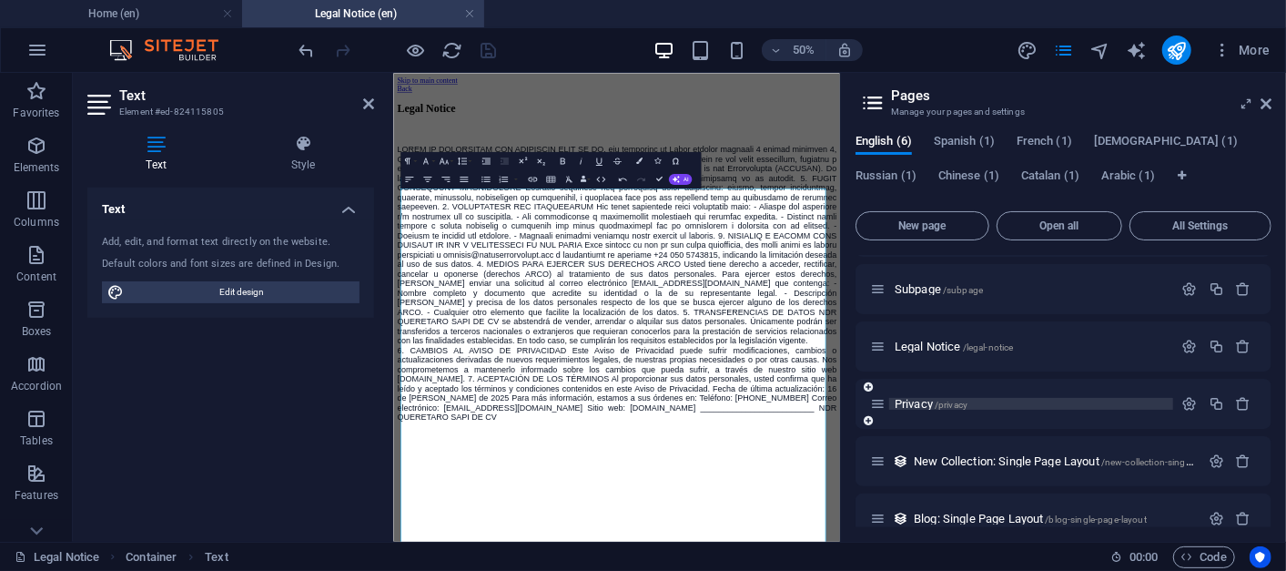
scroll to position [72, 0]
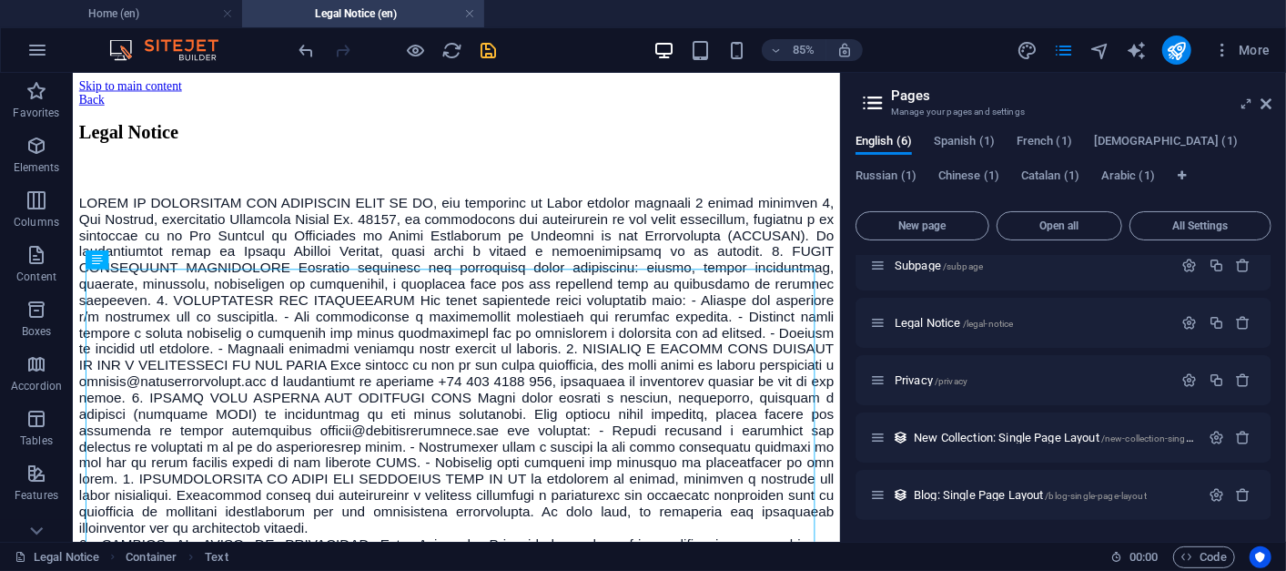
click at [486, 40] on icon "save" at bounding box center [489, 50] width 21 height 21
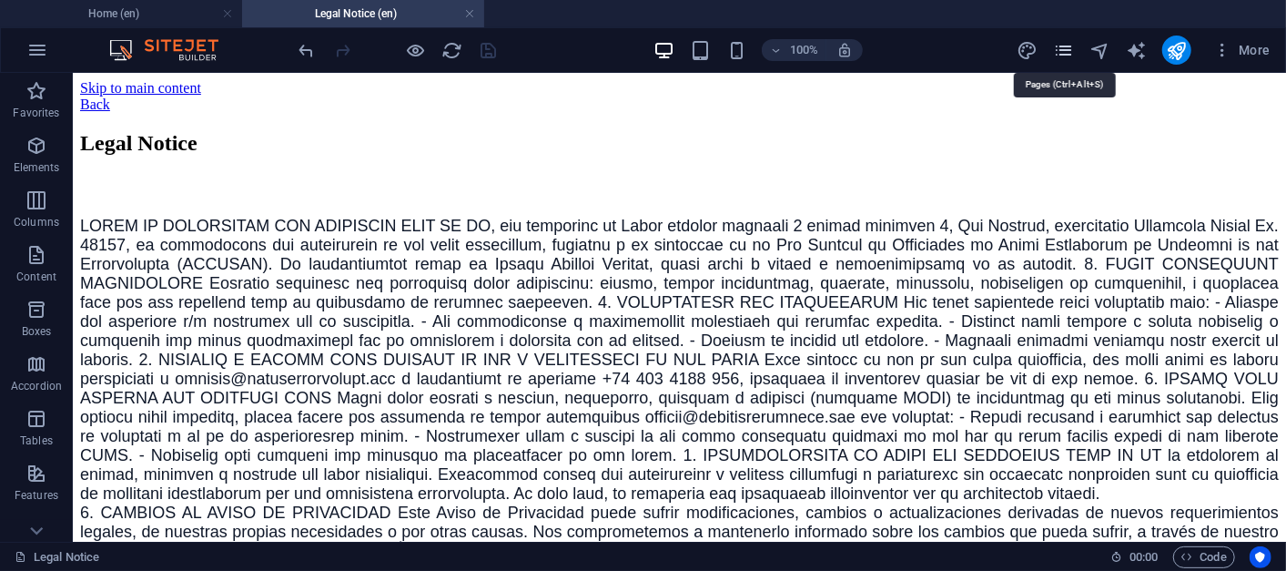
click at [1064, 56] on icon "pages" at bounding box center [1063, 50] width 21 height 21
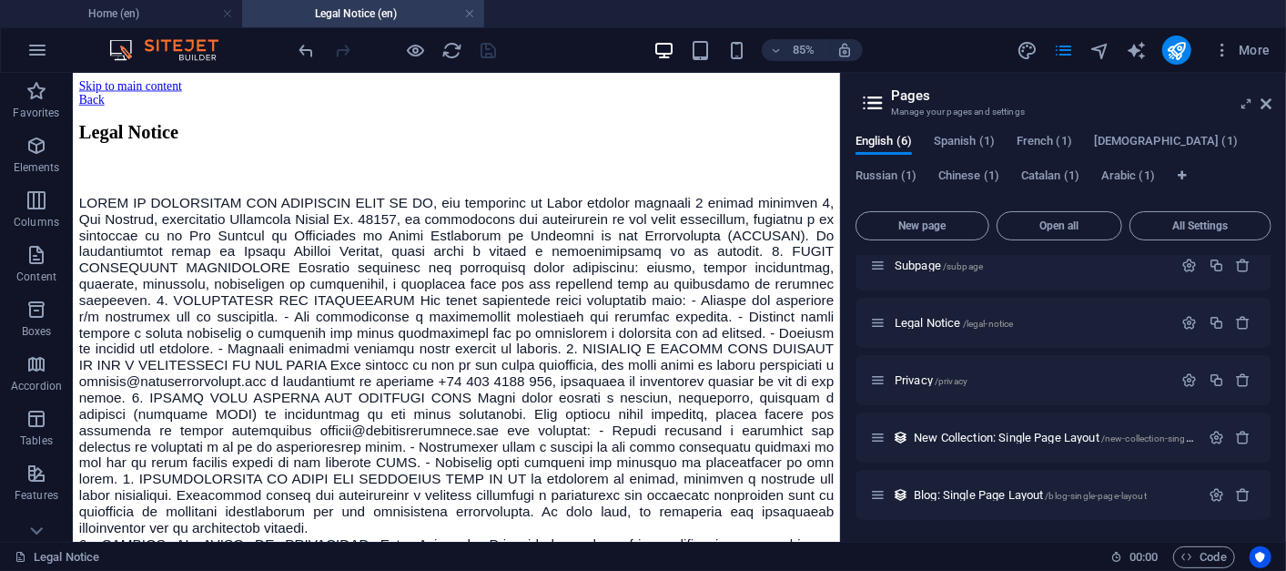
click at [1096, 169] on div "English (6) Spanish (1) French (1) [DEMOGRAPHIC_DATA] (1) [DEMOGRAPHIC_DATA] (1…" at bounding box center [1063, 169] width 416 height 69
click at [1099, 170] on div "English (6) Spanish (1) French (1) [DEMOGRAPHIC_DATA] (1) [DEMOGRAPHIC_DATA] (1…" at bounding box center [1063, 169] width 416 height 69
click at [1112, 177] on span "Arabic (1)" at bounding box center [1128, 177] width 54 height 25
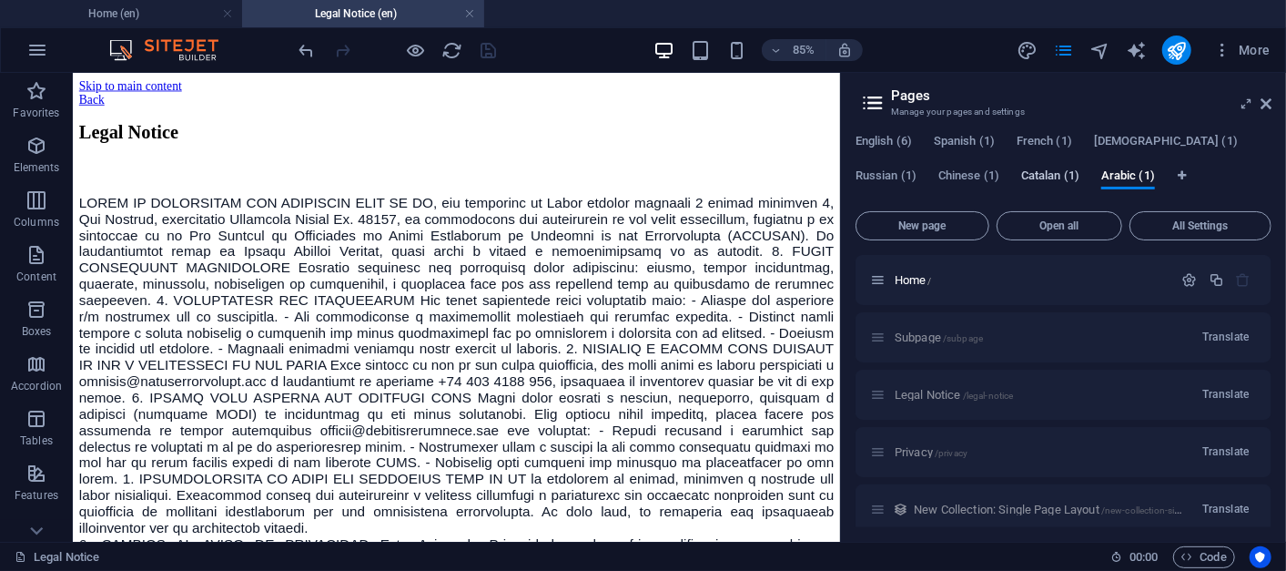
click at [1043, 182] on span "Catalan (1)" at bounding box center [1050, 177] width 58 height 25
click at [977, 178] on span "Chinese (1)" at bounding box center [968, 177] width 61 height 25
click at [847, 179] on div "English (6) Spanish (1) French (1) [DEMOGRAPHIC_DATA] (1) Russian (1) Chinese (…" at bounding box center [1063, 330] width 445 height 421
drag, startPoint x: 876, startPoint y: 168, endPoint x: 909, endPoint y: 156, distance: 35.1
click at [877, 168] on div "English (6) Spanish (1) French (1) [DEMOGRAPHIC_DATA] (1) [DEMOGRAPHIC_DATA] (1…" at bounding box center [1063, 169] width 416 height 69
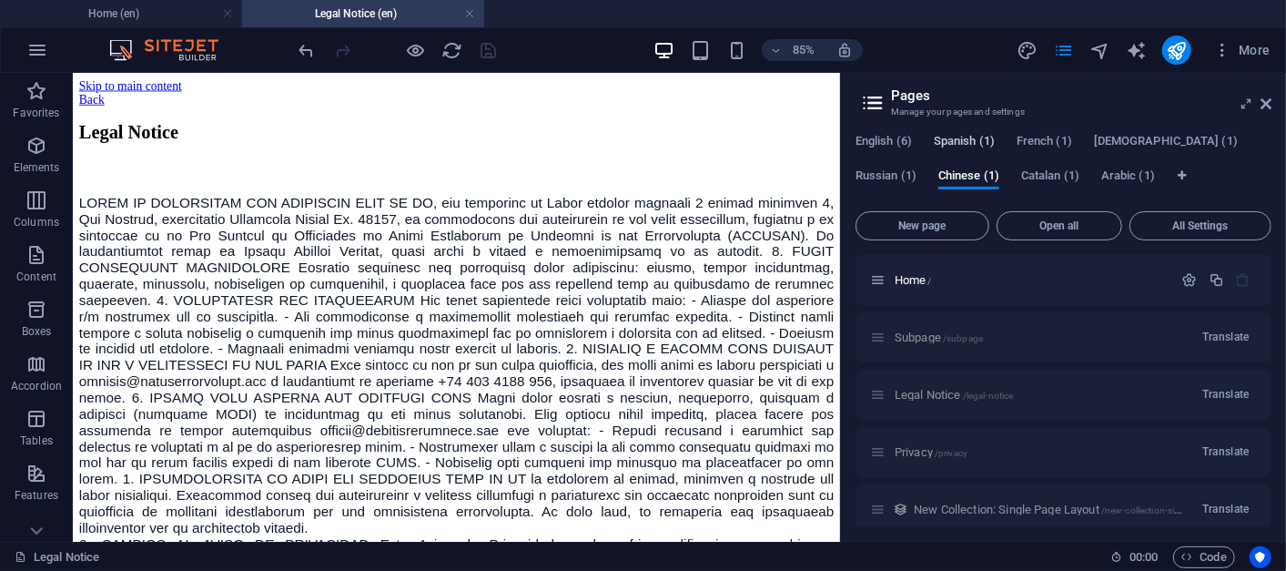
click at [944, 141] on span "Spanish (1)" at bounding box center [964, 142] width 61 height 25
click at [916, 146] on div "English (6) Spanish (1) French (1) [DEMOGRAPHIC_DATA] (1) [DEMOGRAPHIC_DATA] (1…" at bounding box center [1063, 169] width 416 height 69
click at [893, 142] on span "English (6)" at bounding box center [883, 142] width 56 height 25
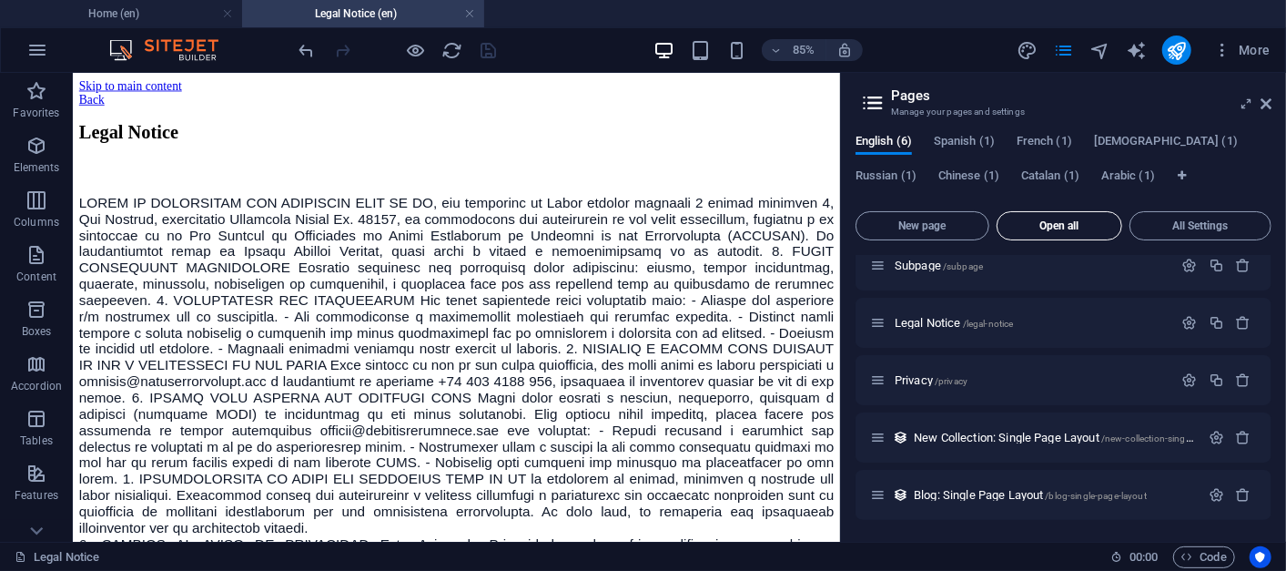
scroll to position [0, 0]
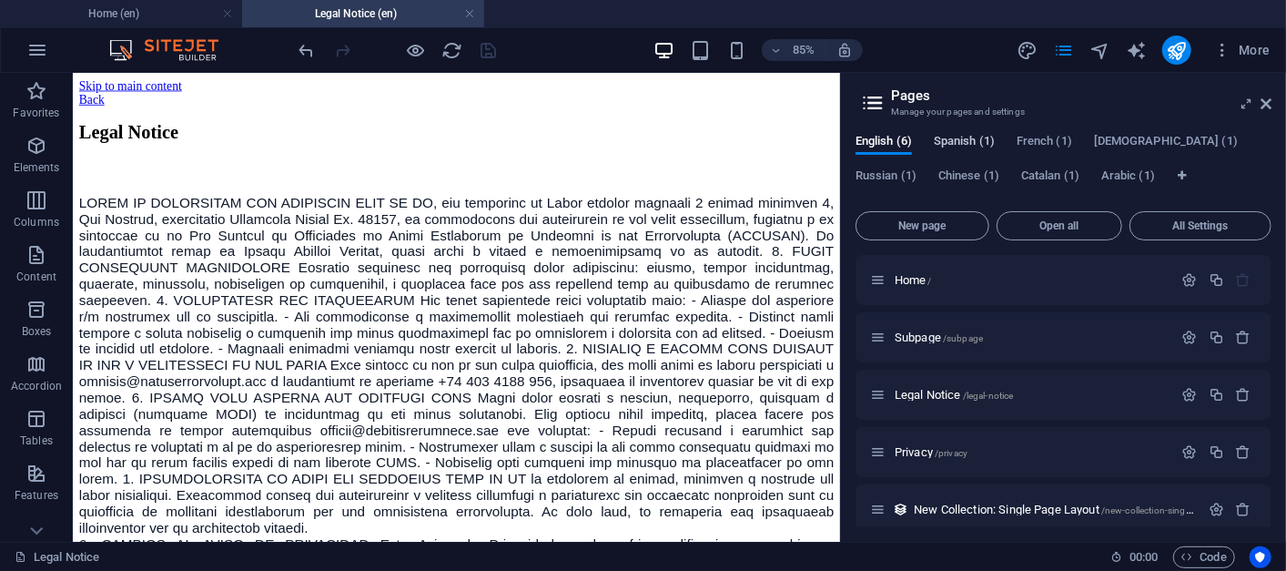
drag, startPoint x: 944, startPoint y: 142, endPoint x: 988, endPoint y: 142, distance: 43.7
click at [944, 142] on span "Spanish (1)" at bounding box center [964, 142] width 61 height 25
click at [1058, 140] on span "French (1)" at bounding box center [1044, 142] width 56 height 25
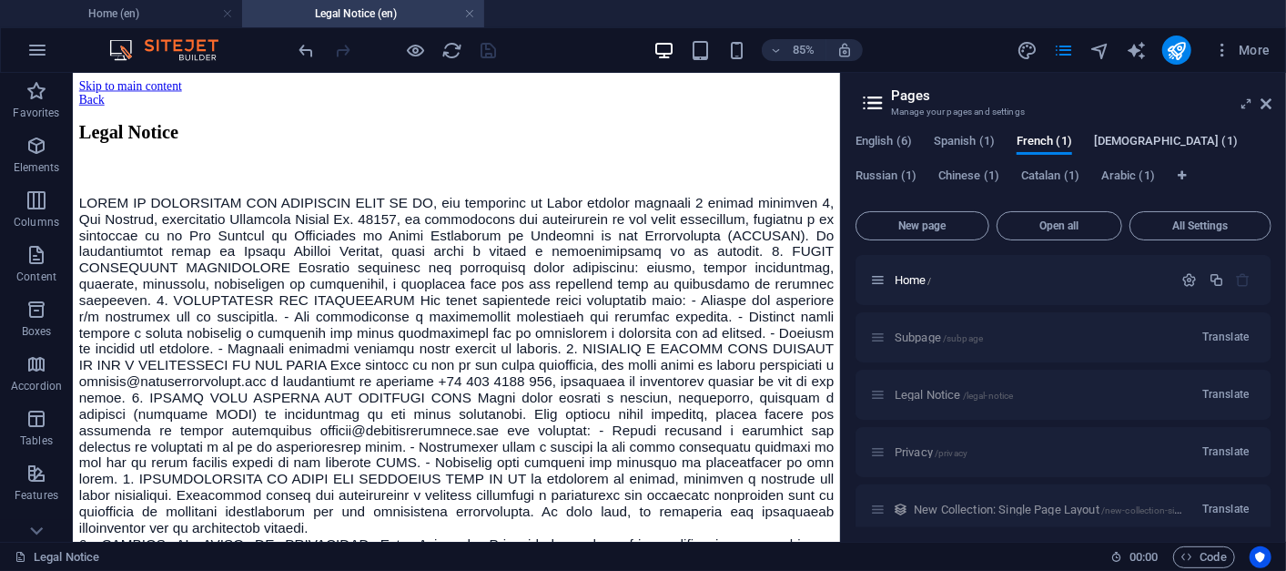
click at [1144, 137] on span "[DEMOGRAPHIC_DATA] (1)" at bounding box center [1166, 142] width 144 height 25
click at [1172, 52] on icon "publish" at bounding box center [1176, 50] width 21 height 21
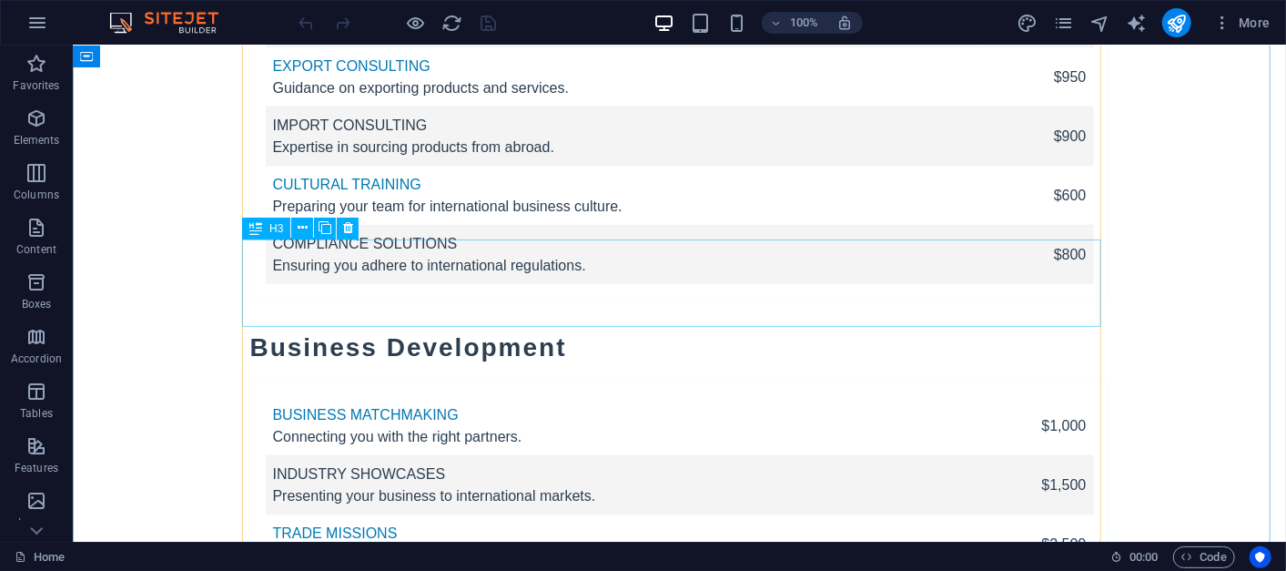
scroll to position [8797, 0]
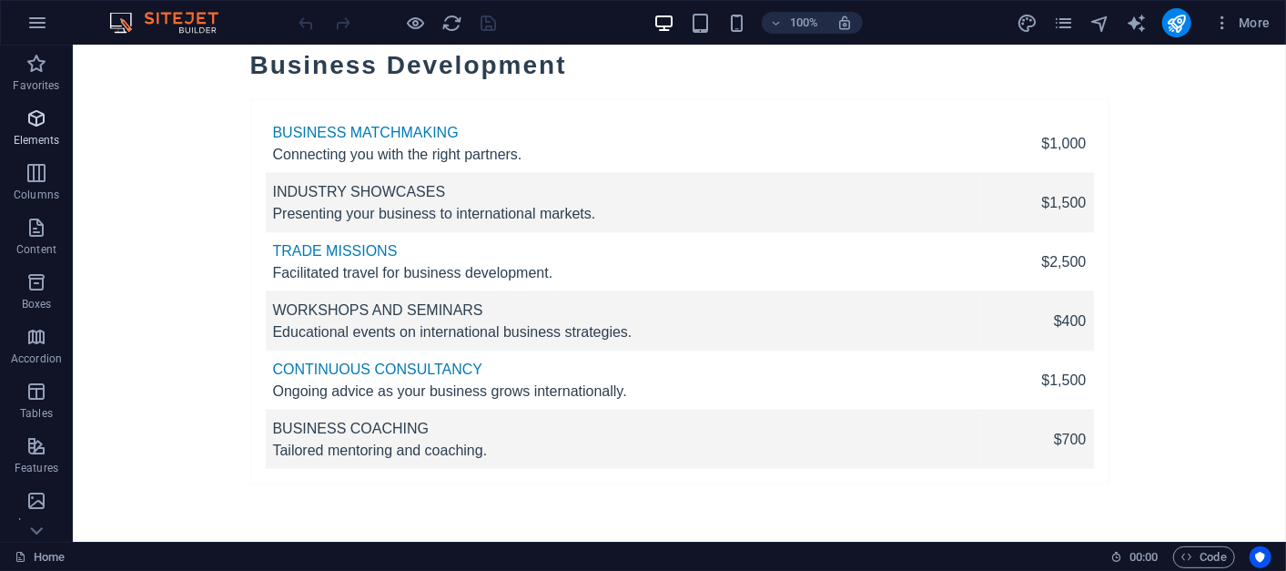
click at [46, 126] on icon "button" at bounding box center [36, 118] width 22 height 22
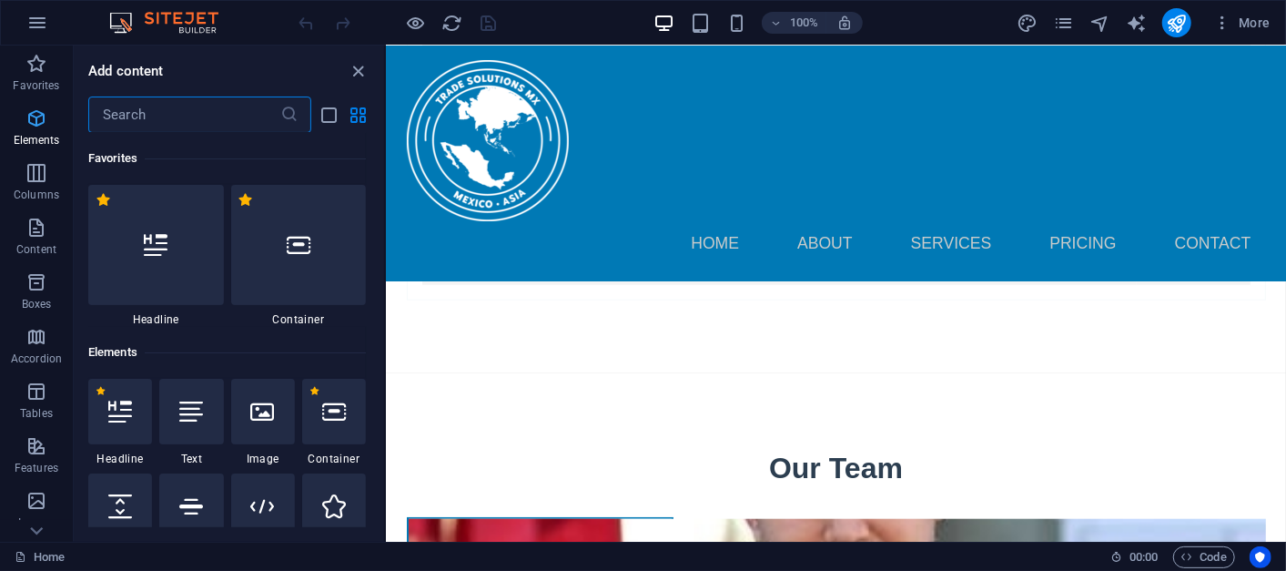
scroll to position [194, 0]
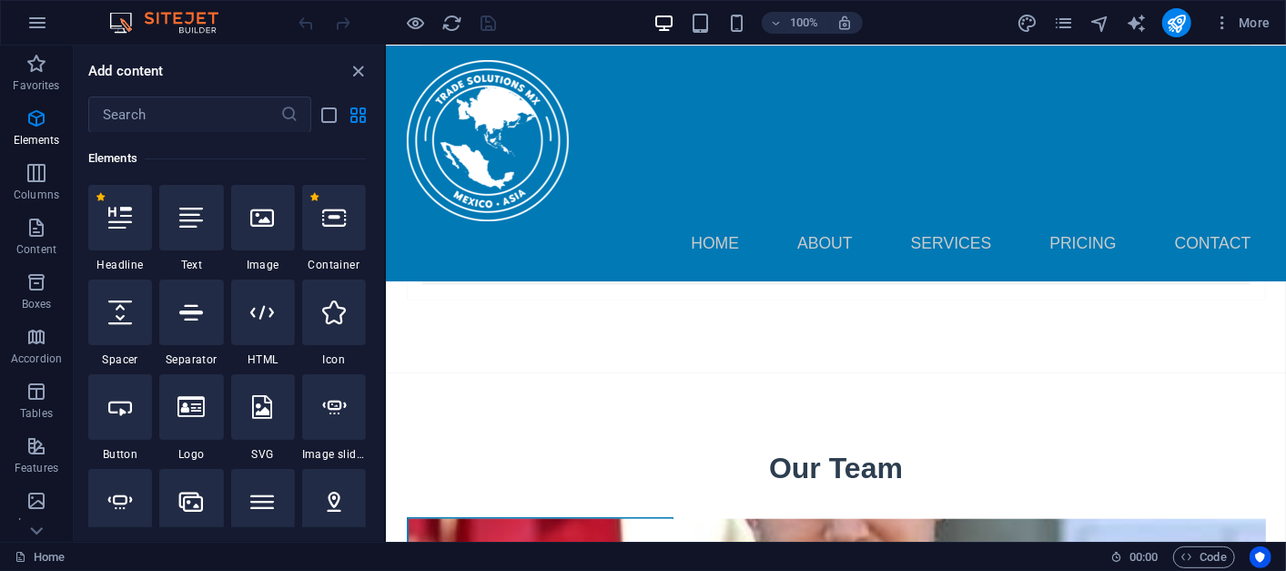
click at [215, 136] on div "Elements" at bounding box center [227, 158] width 278 height 51
click at [213, 113] on input "text" at bounding box center [184, 114] width 192 height 36
click at [208, 109] on input "text" at bounding box center [184, 114] width 192 height 36
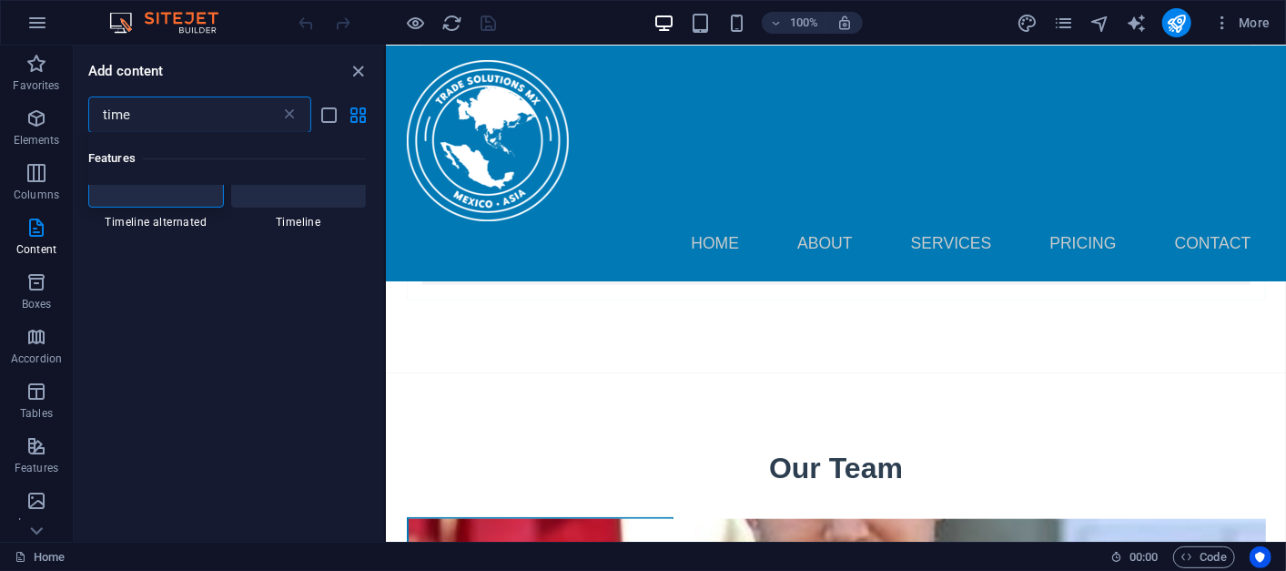
scroll to position [0, 0]
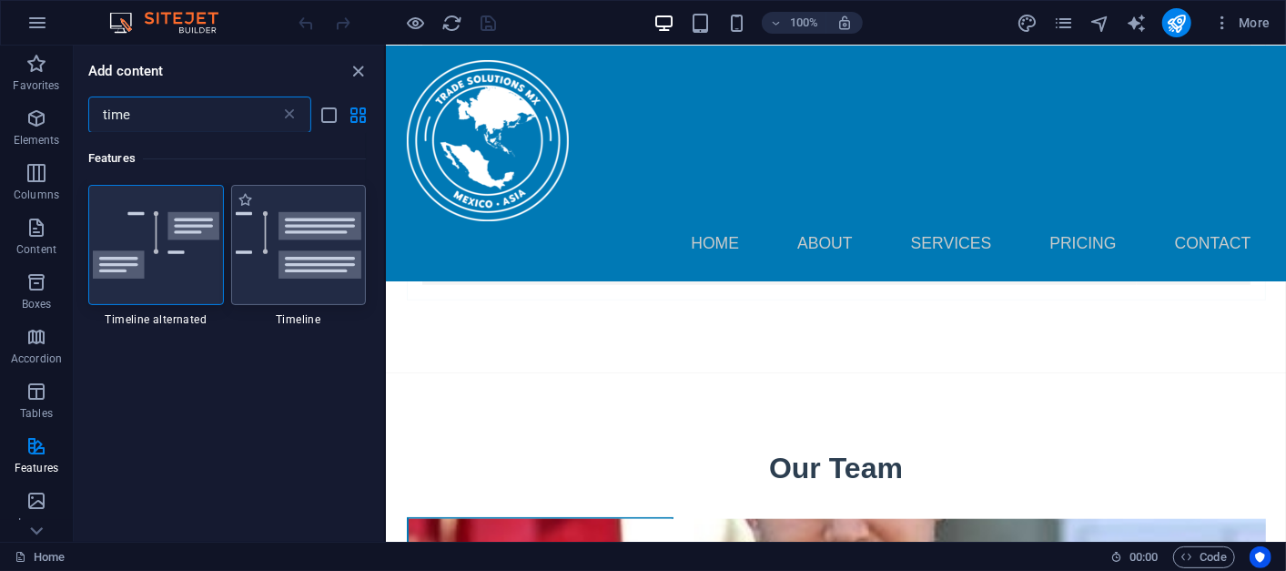
type input "time"
click at [273, 257] on img at bounding box center [299, 245] width 126 height 68
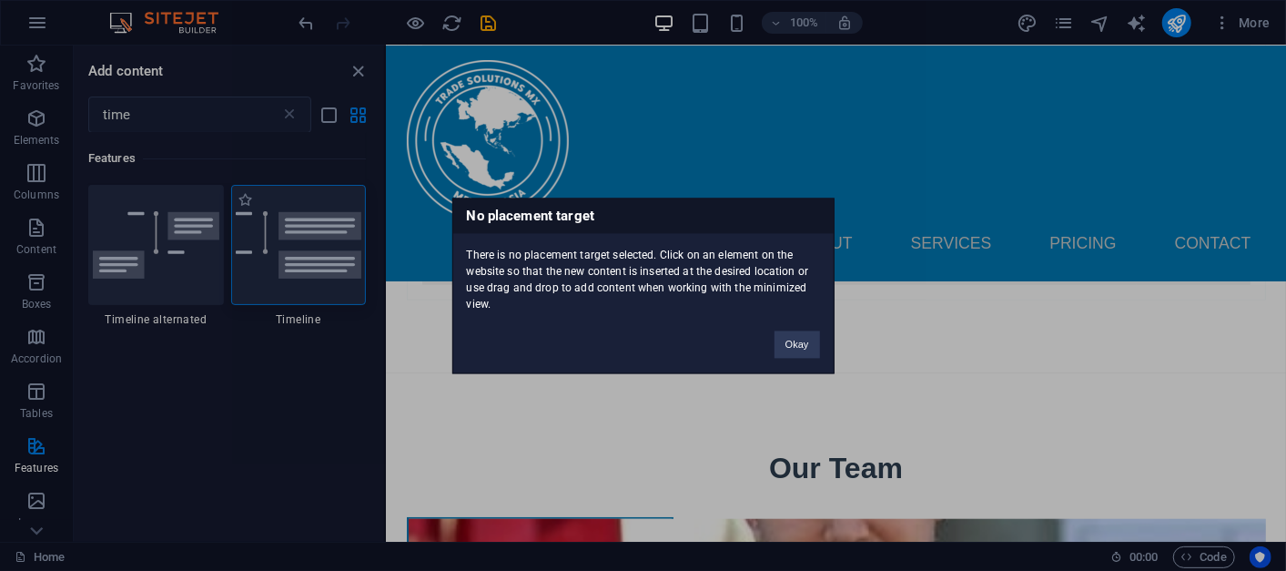
click at [273, 257] on div "No placement target There is no placement target selected. Click on an element …" at bounding box center [643, 285] width 1286 height 571
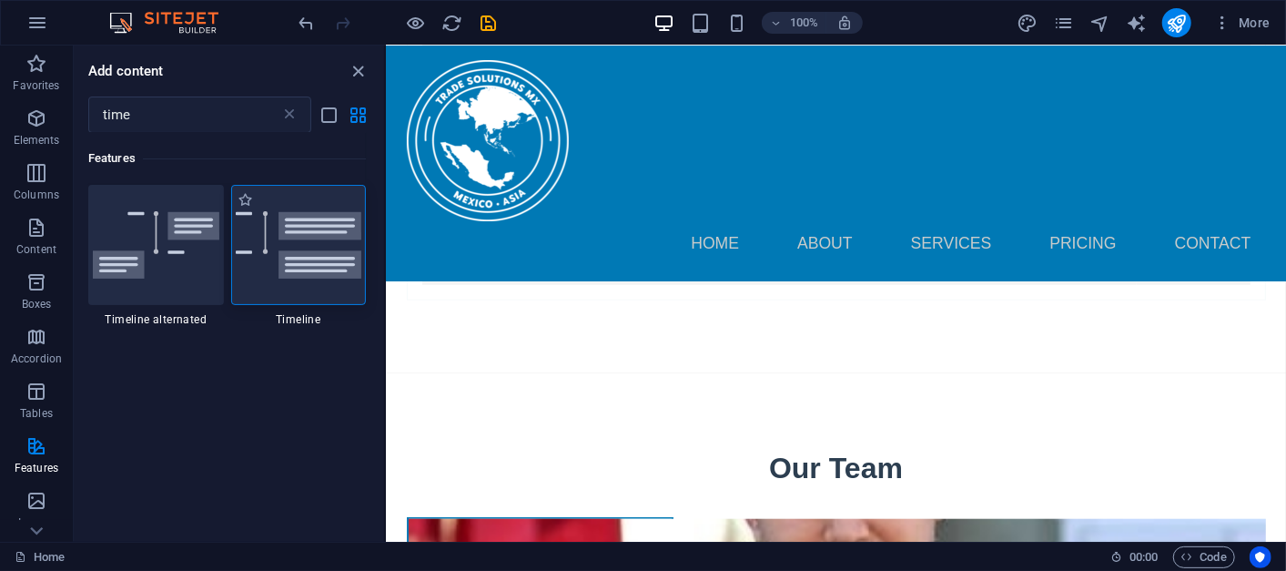
click at [273, 257] on img at bounding box center [299, 245] width 126 height 68
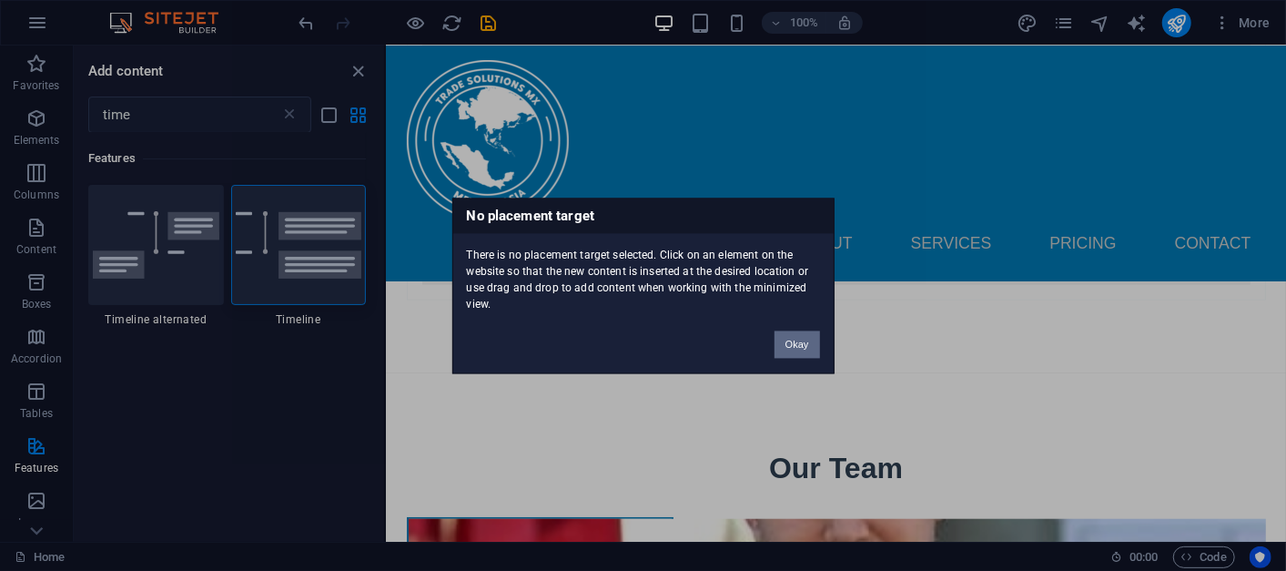
drag, startPoint x: 813, startPoint y: 340, endPoint x: 440, endPoint y: 289, distance: 376.5
click at [813, 340] on button "Okay" at bounding box center [796, 343] width 45 height 27
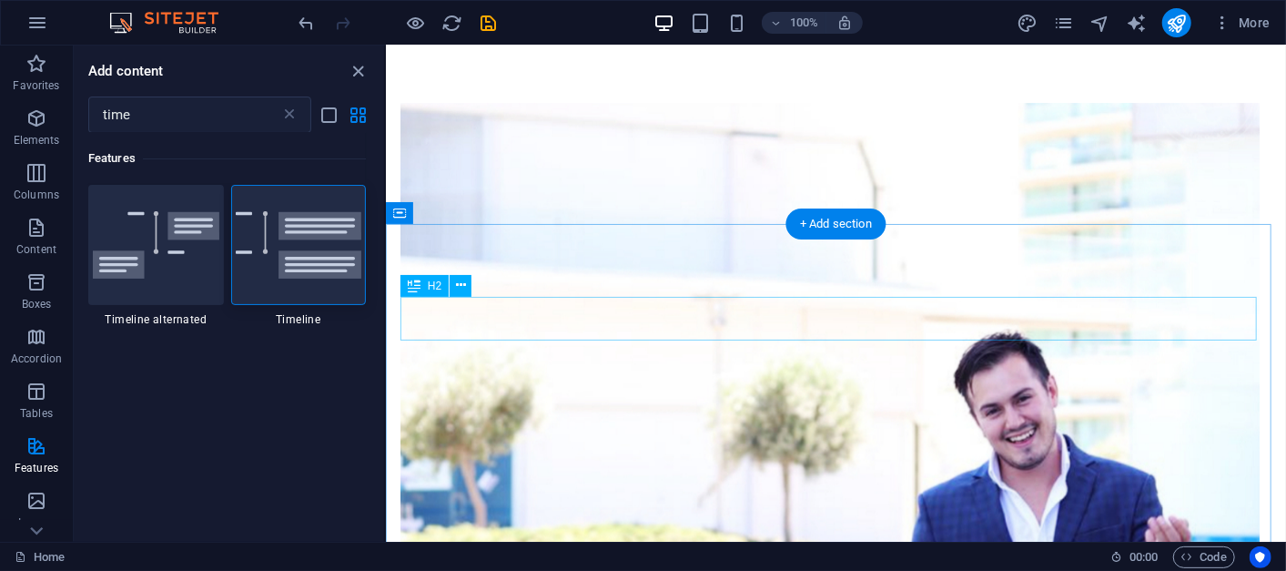
scroll to position [1198, 0]
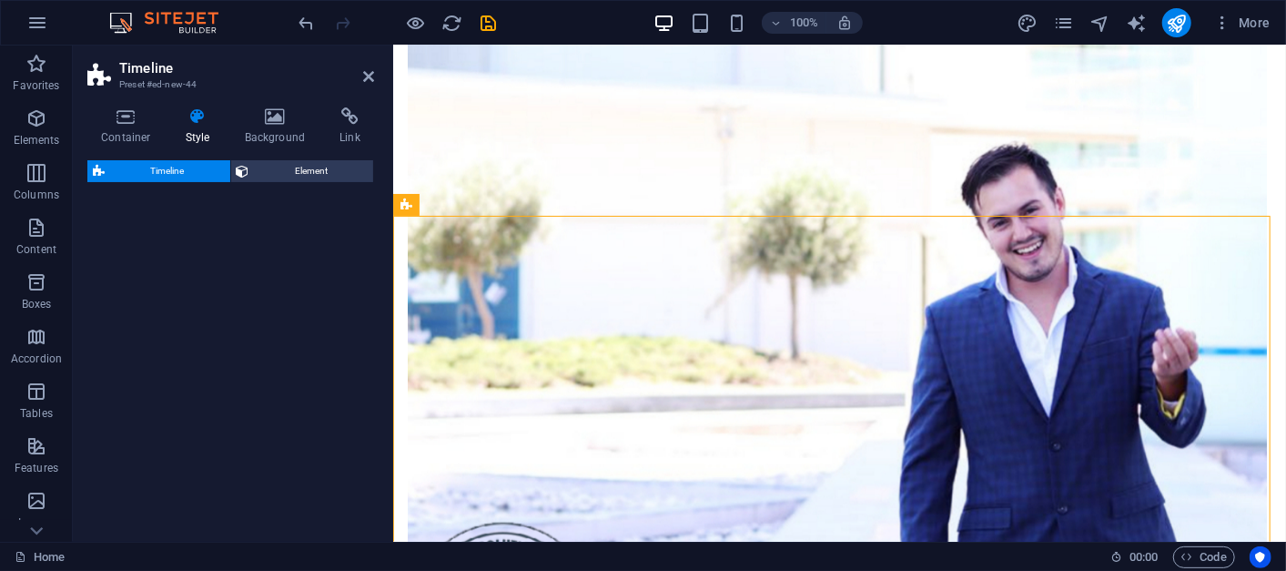
select select "rem"
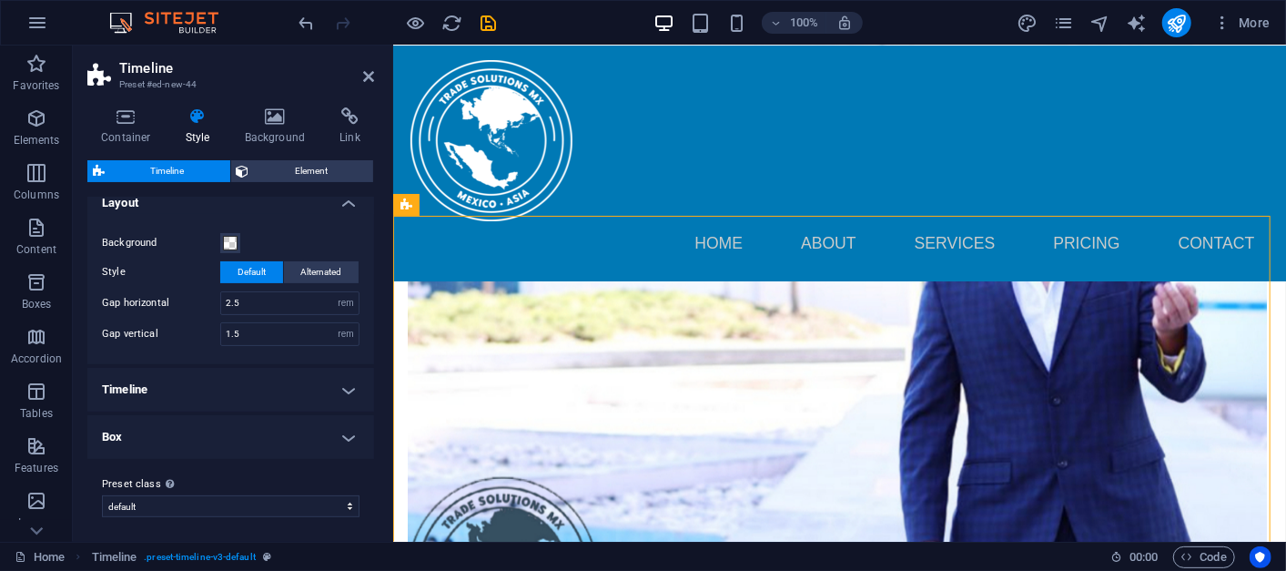
scroll to position [205, 0]
click at [279, 499] on select "default Add preset class" at bounding box center [231, 503] width 258 height 22
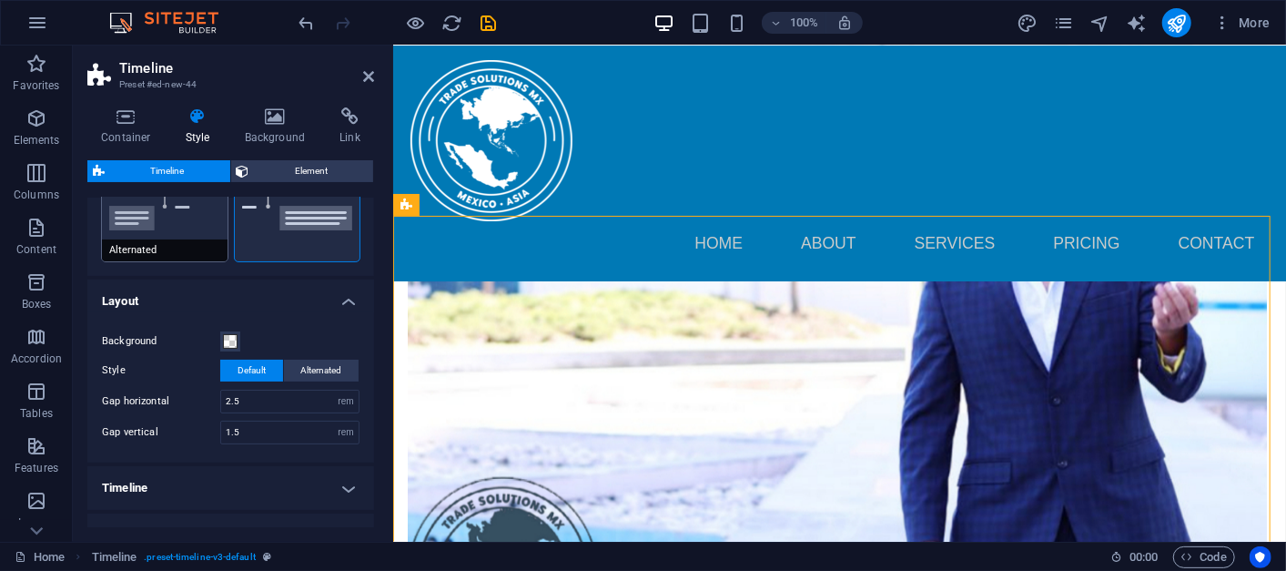
click at [198, 231] on button "Alternated" at bounding box center [165, 201] width 126 height 120
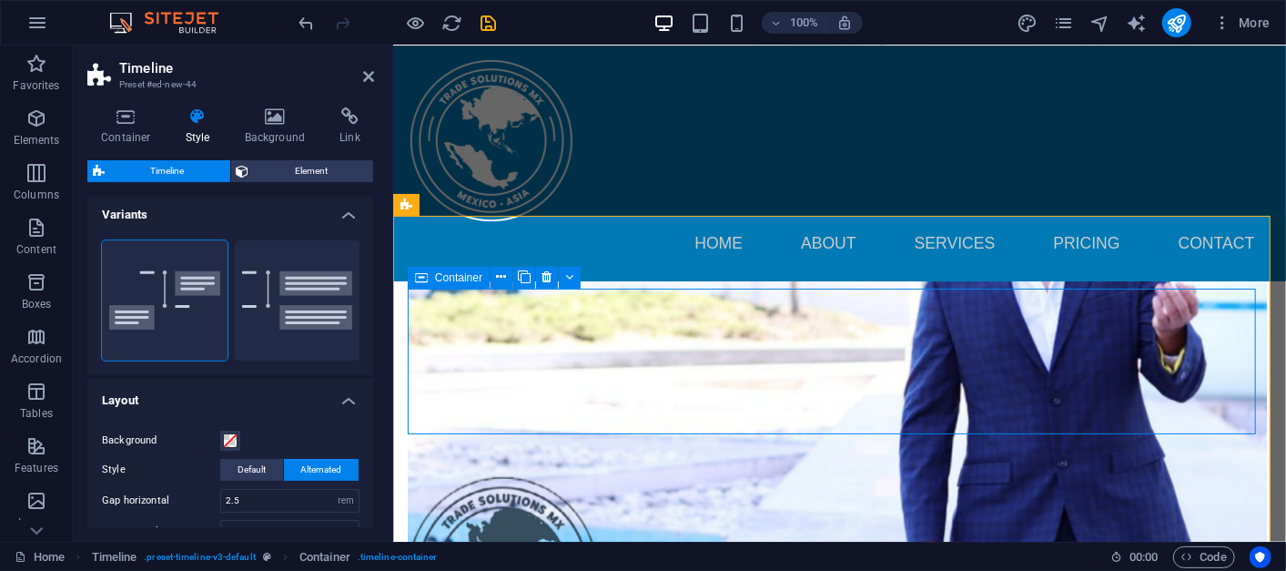
scroll to position [0, 0]
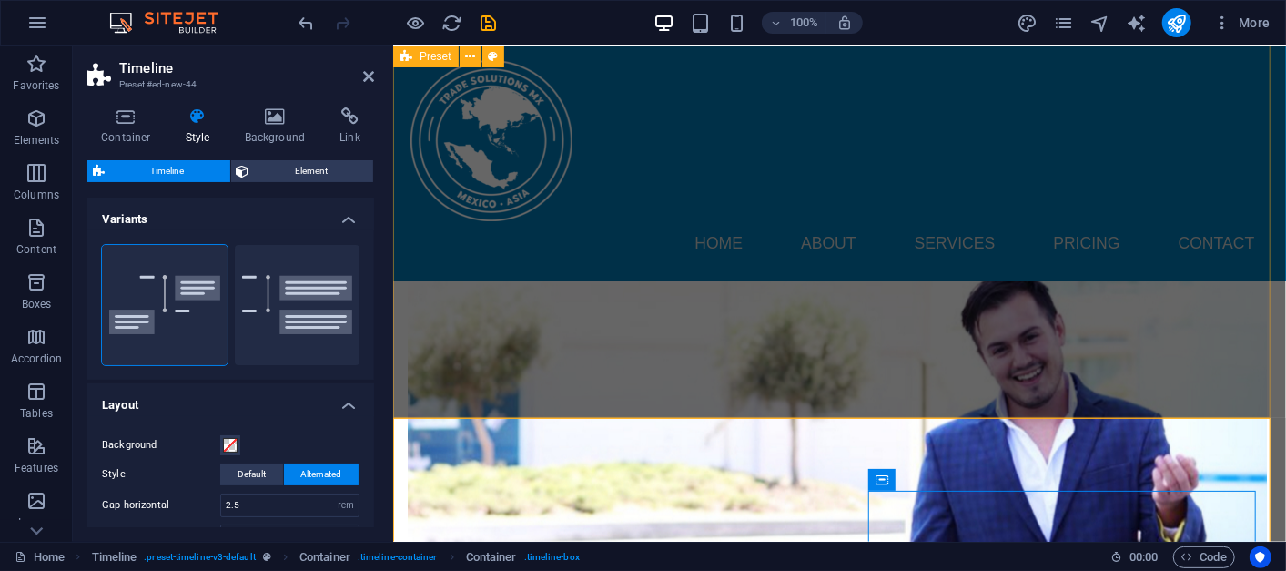
scroll to position [996, 0]
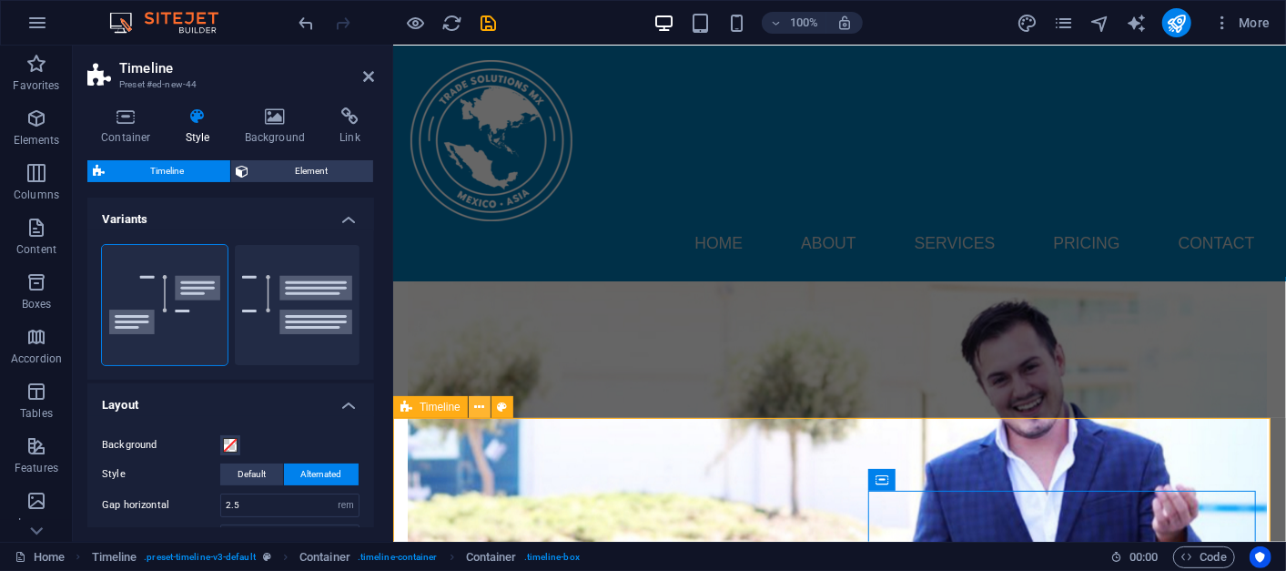
click at [477, 407] on icon at bounding box center [479, 407] width 10 height 19
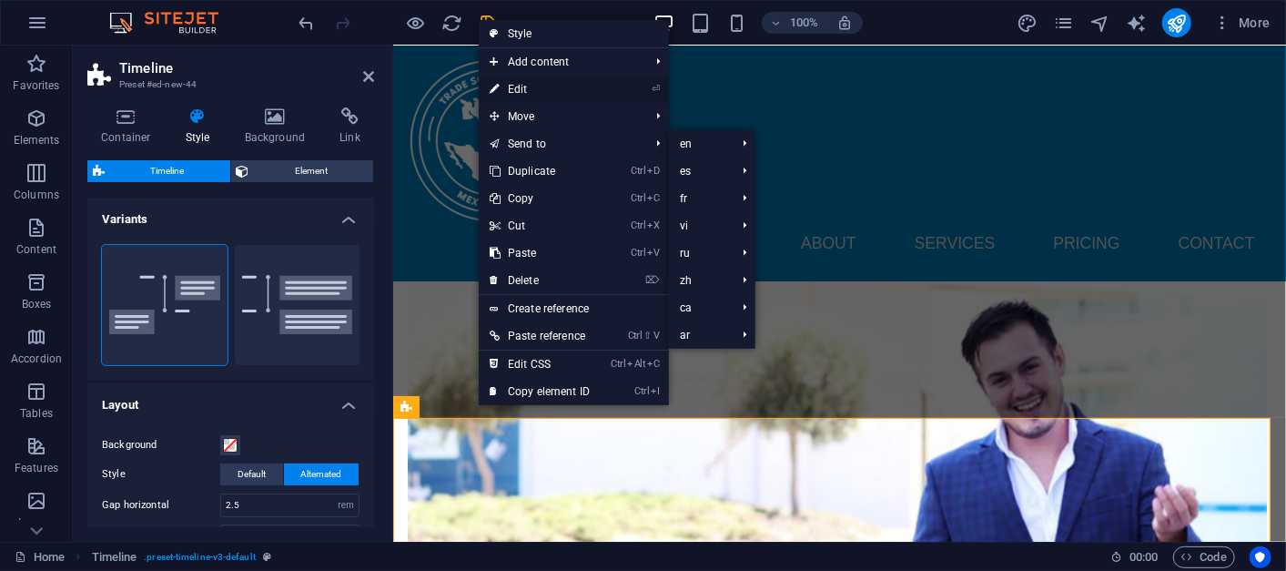
click at [556, 86] on link "⏎ Edit" at bounding box center [540, 89] width 122 height 27
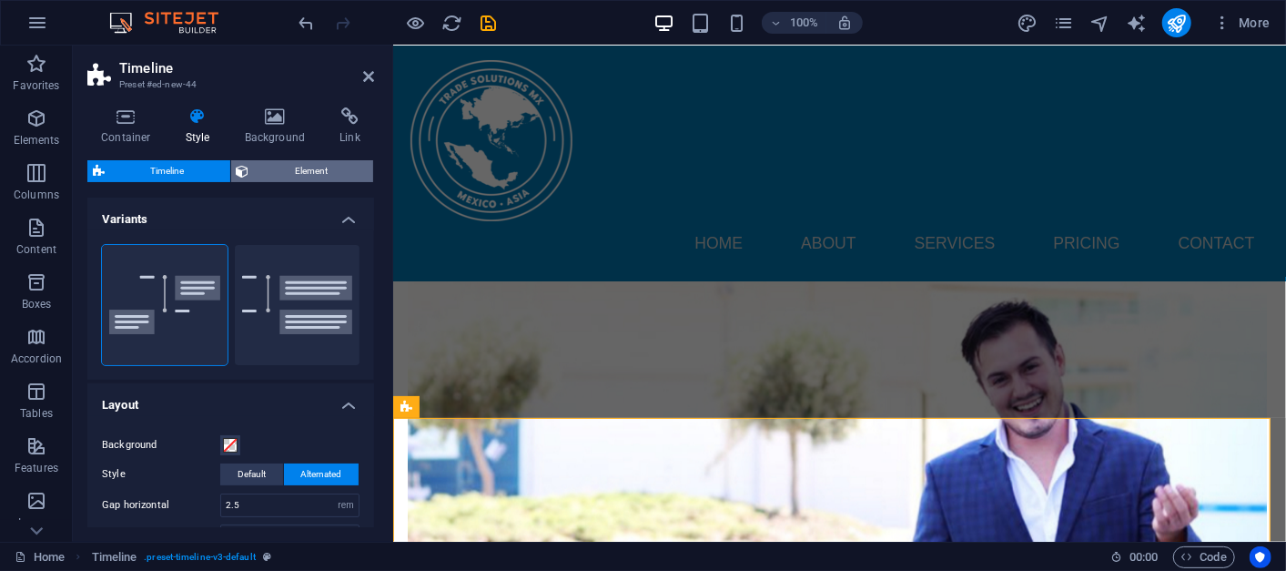
click at [286, 177] on span "Element" at bounding box center [312, 171] width 114 height 22
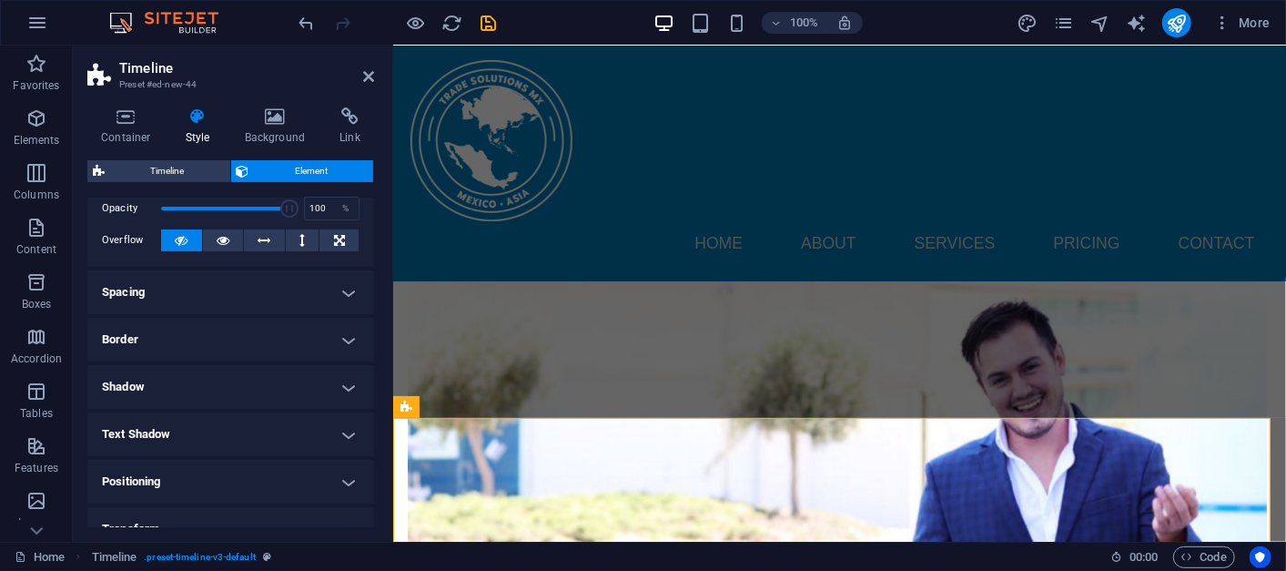
scroll to position [0, 0]
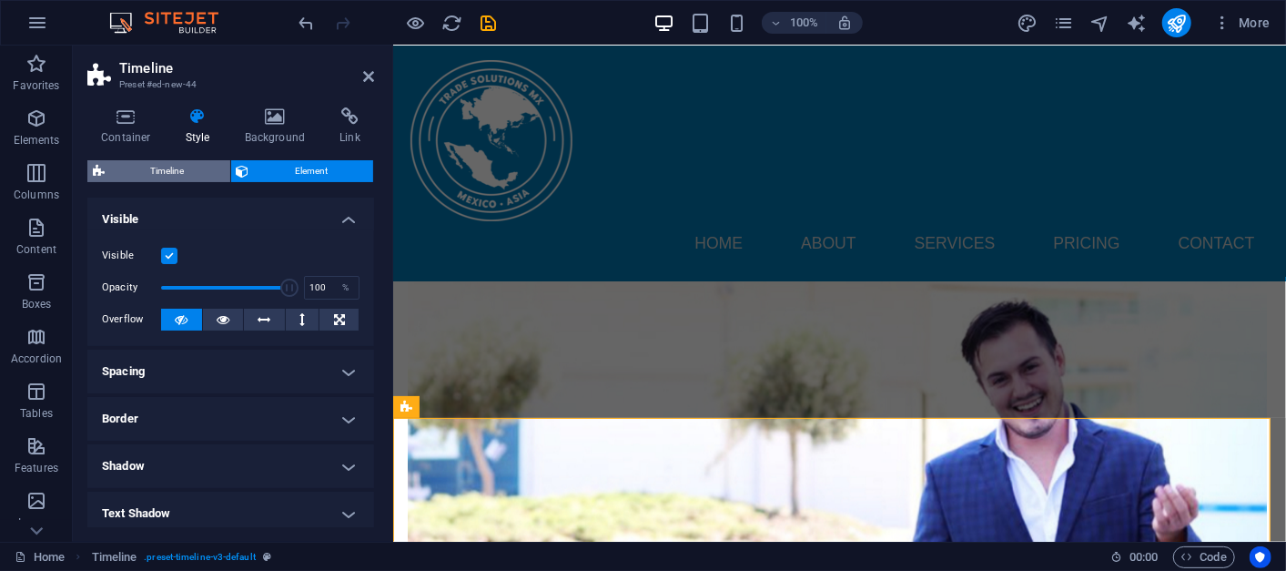
click at [147, 164] on span "Timeline" at bounding box center [167, 171] width 115 height 22
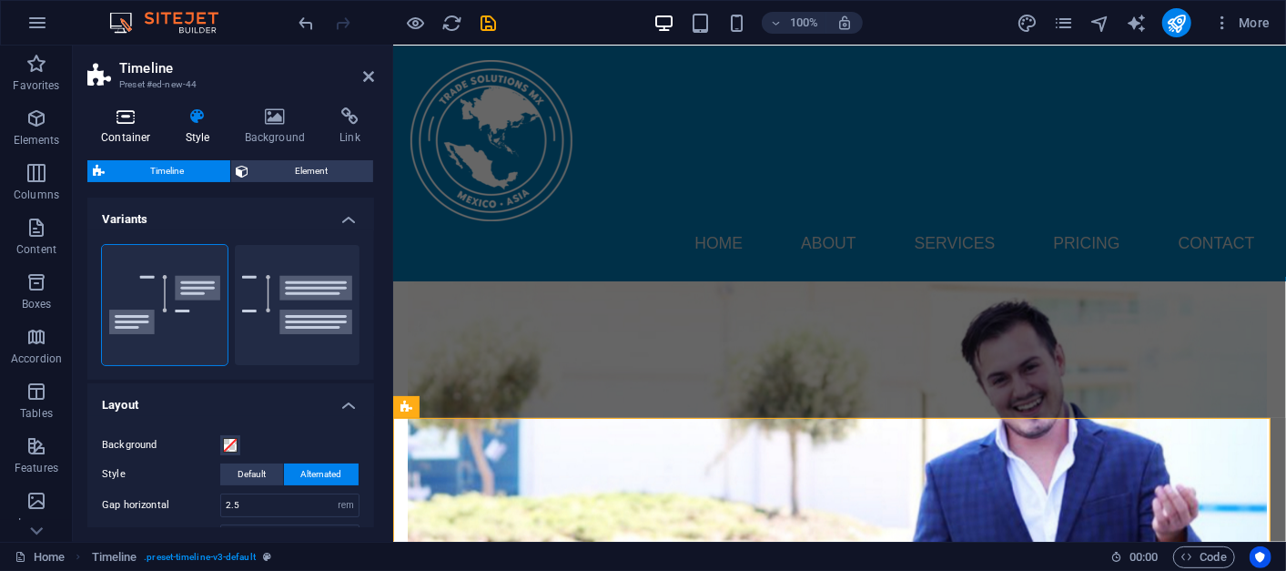
click at [108, 122] on icon at bounding box center [125, 116] width 77 height 18
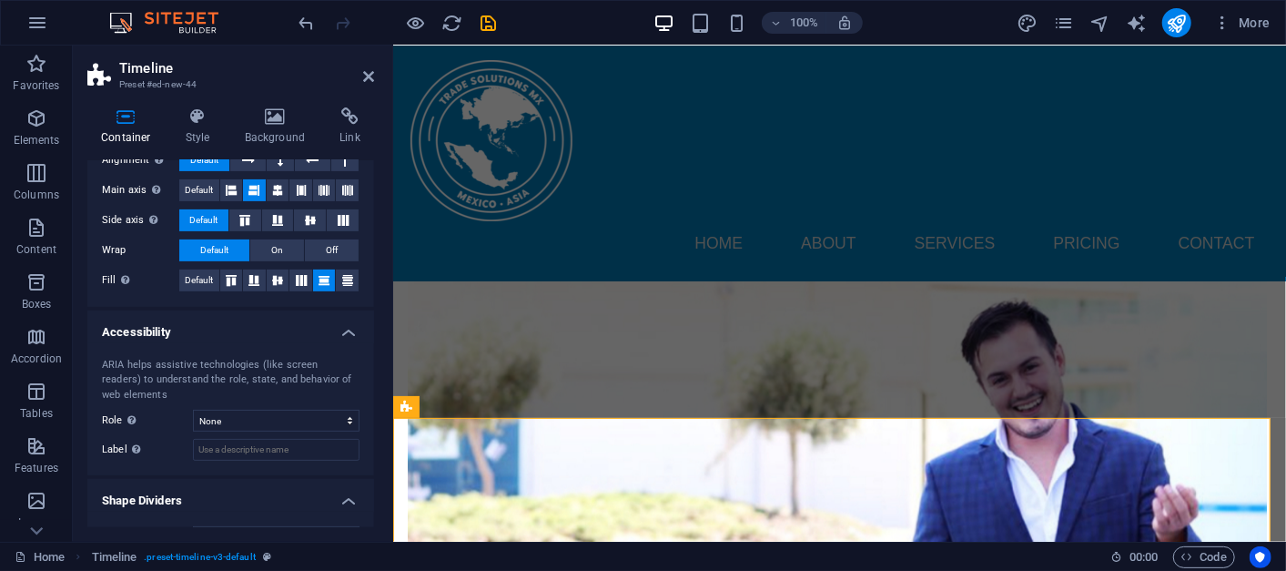
scroll to position [338, 0]
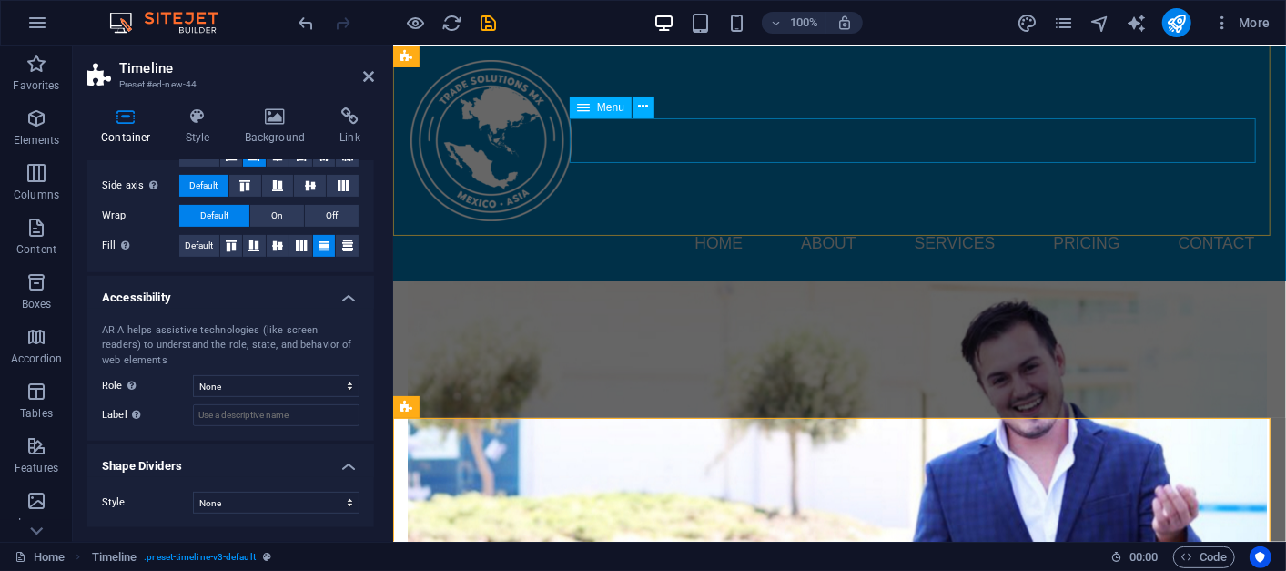
click at [802, 220] on nav "Home About Services Pricing Contact" at bounding box center [838, 242] width 859 height 45
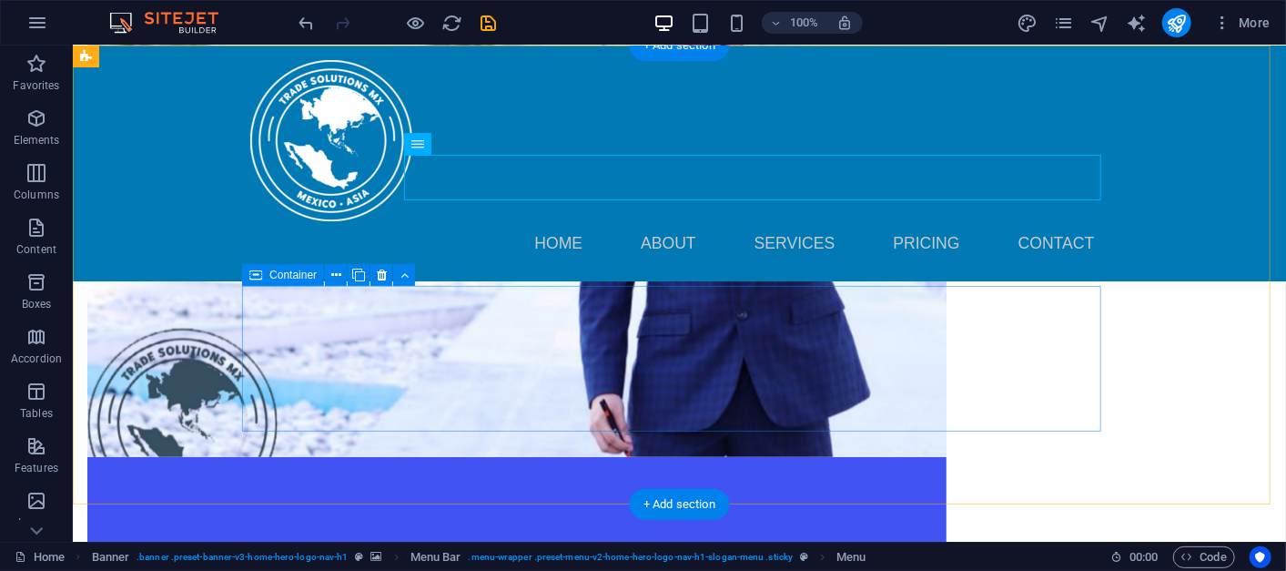
scroll to position [1213, 0]
